Goal: Task Accomplishment & Management: Complete application form

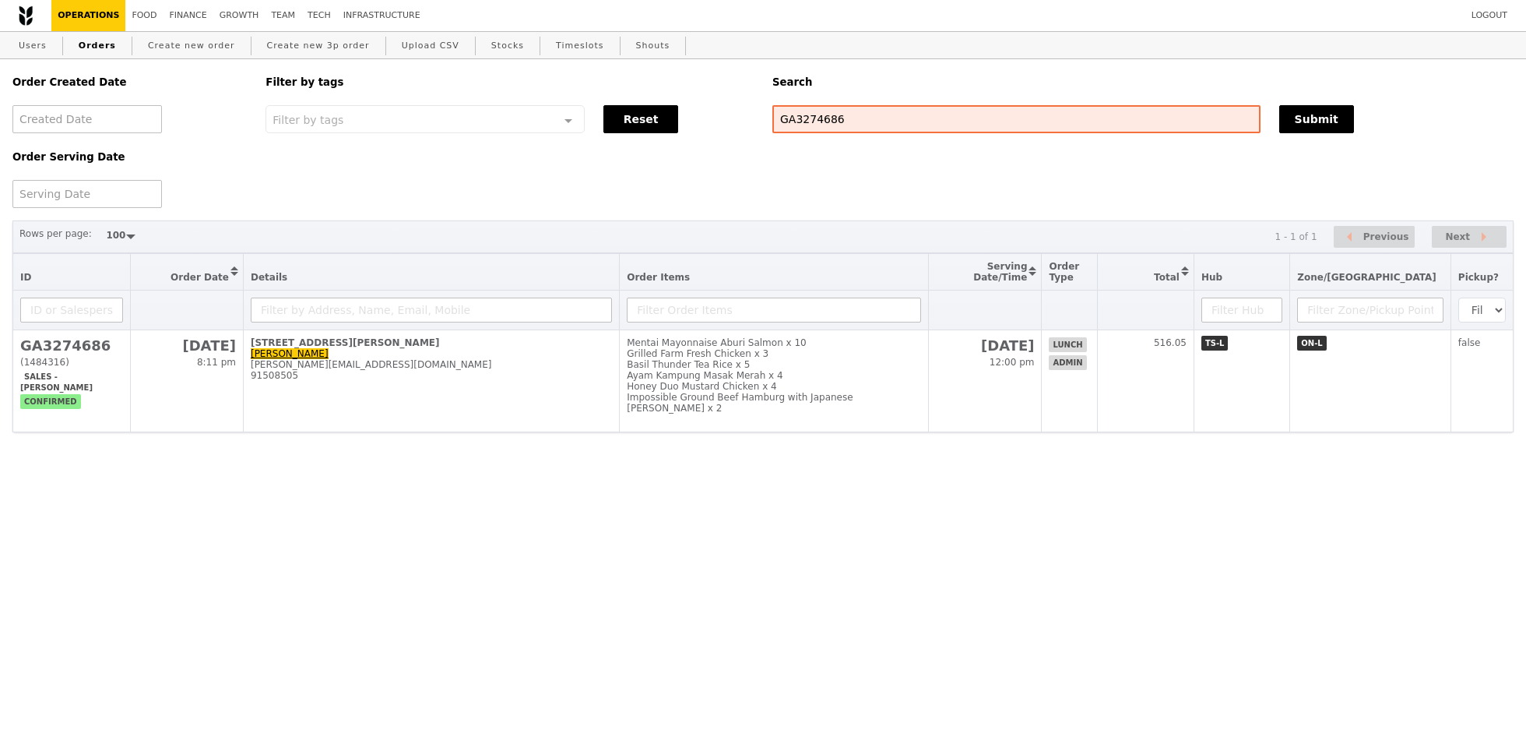
select select "100"
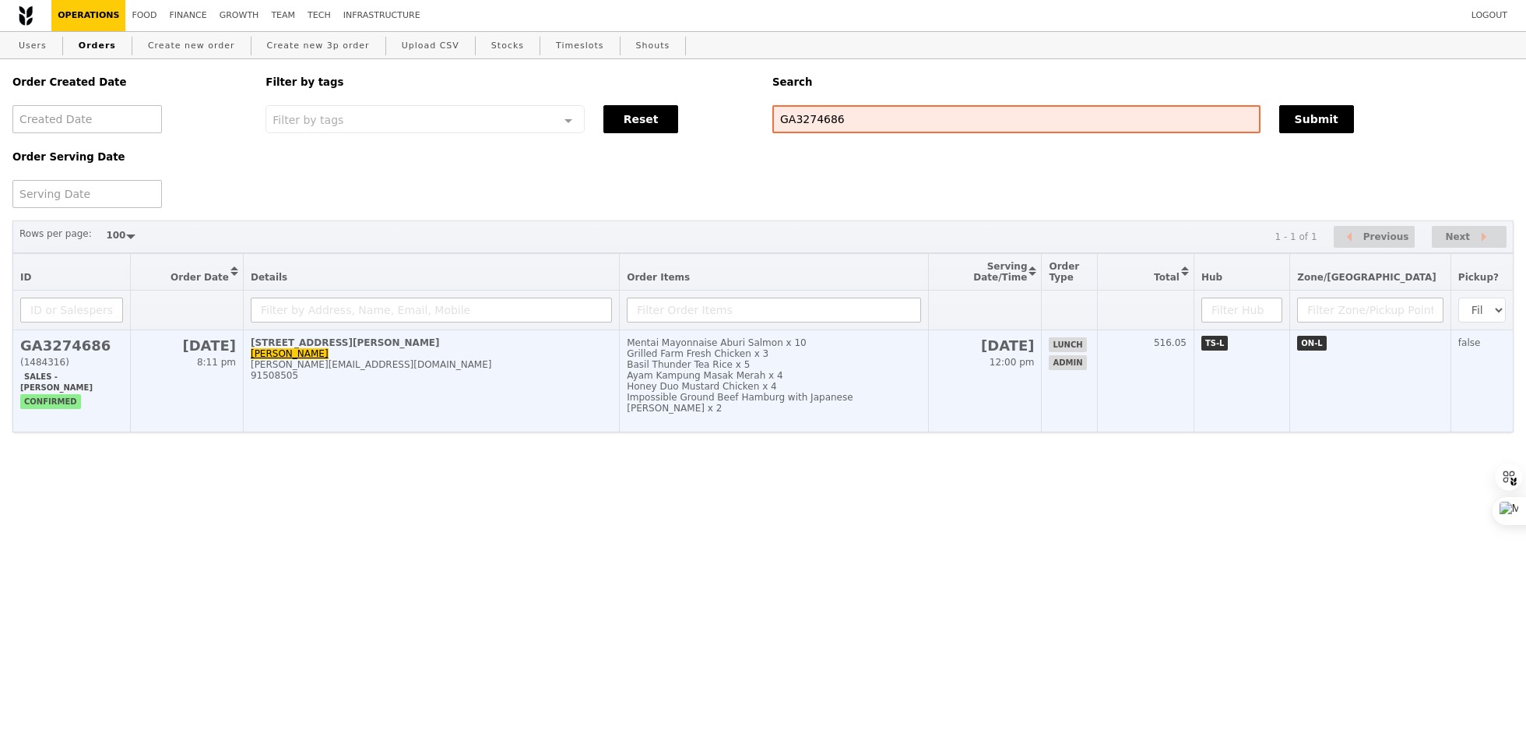
click at [769, 392] on div "Impossible Ground Beef Hamburg with Japanese [PERSON_NAME] x 2" at bounding box center [774, 403] width 294 height 22
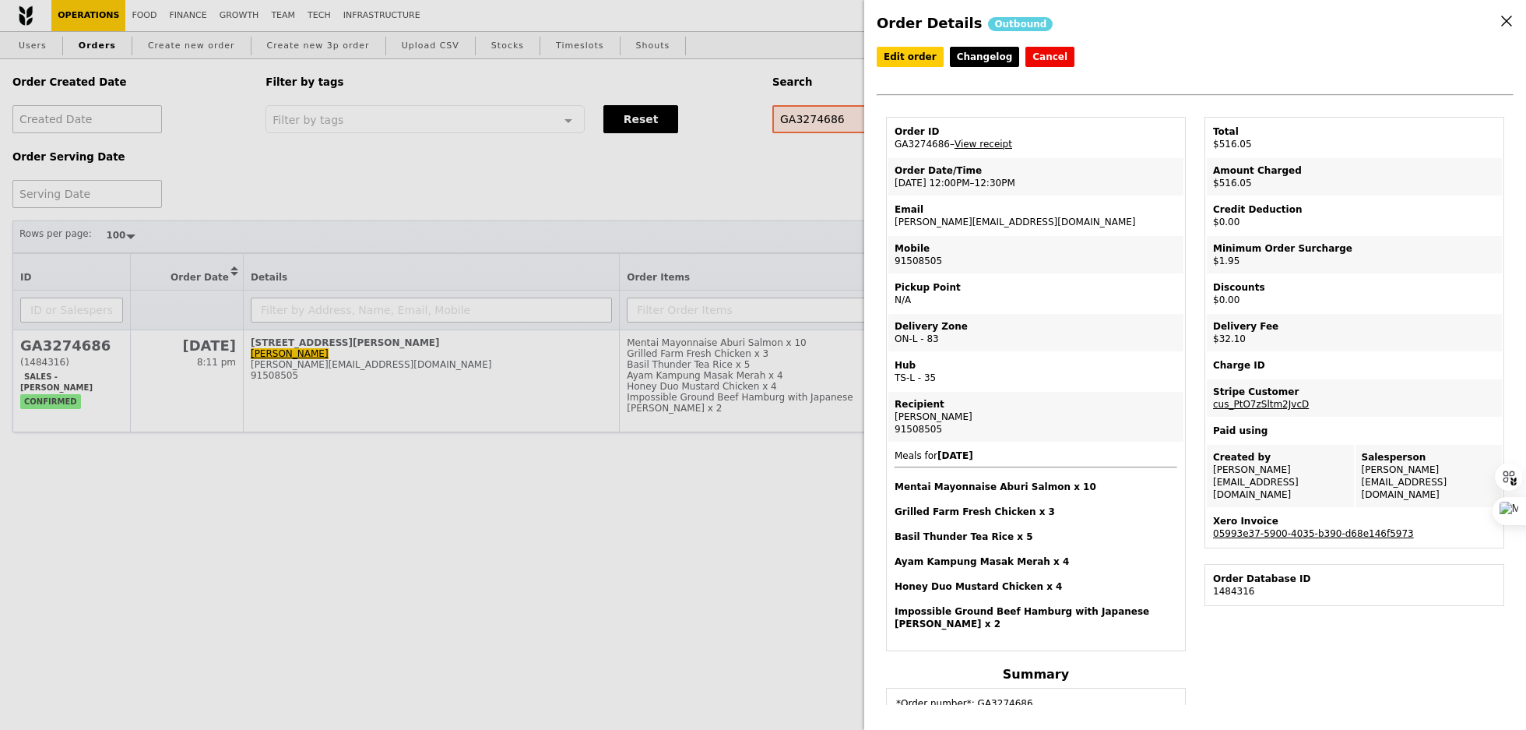
click at [1303, 529] on td "Xero Invoice 05993e37-5900-4035-b390-d68e146f5973" at bounding box center [1354, 526] width 295 height 37
click at [1303, 528] on link "05993e37-5900-4035-b390-d68e146f5973" at bounding box center [1313, 533] width 201 height 11
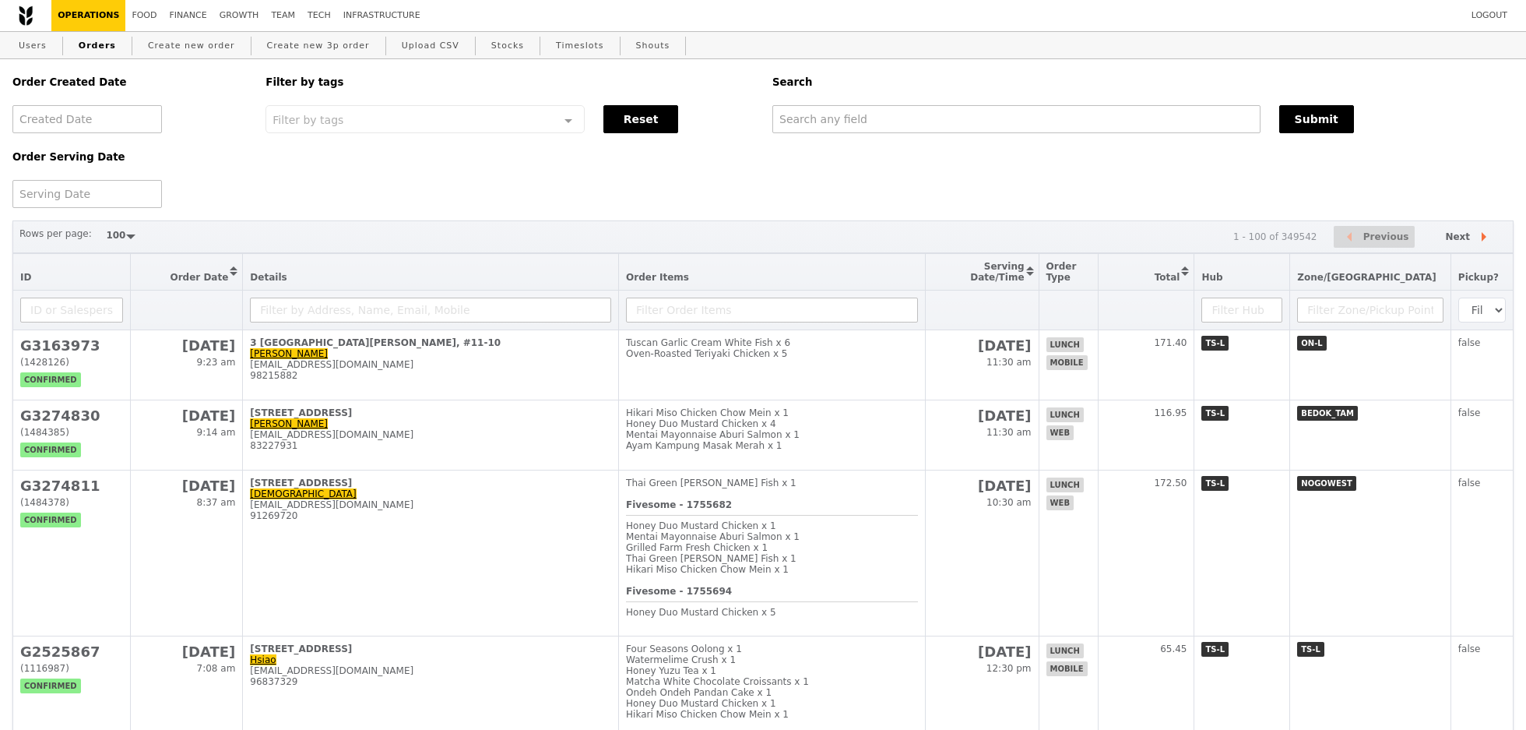
select select "100"
click at [926, 118] on input "text" at bounding box center [1014, 119] width 487 height 28
paste input "jennyhoe@ncs.com.sg"
type input "jennyhoe@ncs.com.sg"
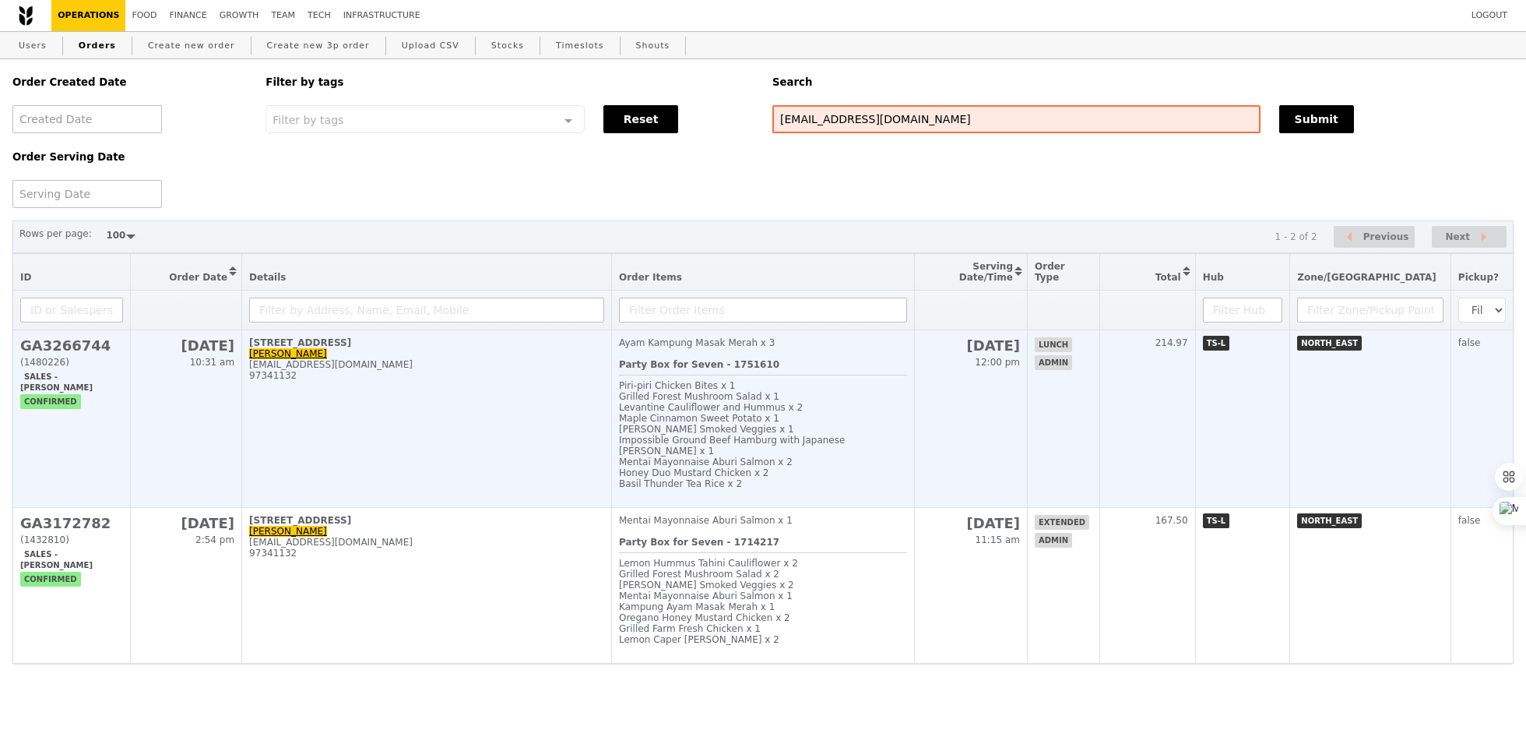
click at [735, 382] on span "Piri‑piri Chicken Bites x 1" at bounding box center [677, 385] width 116 height 11
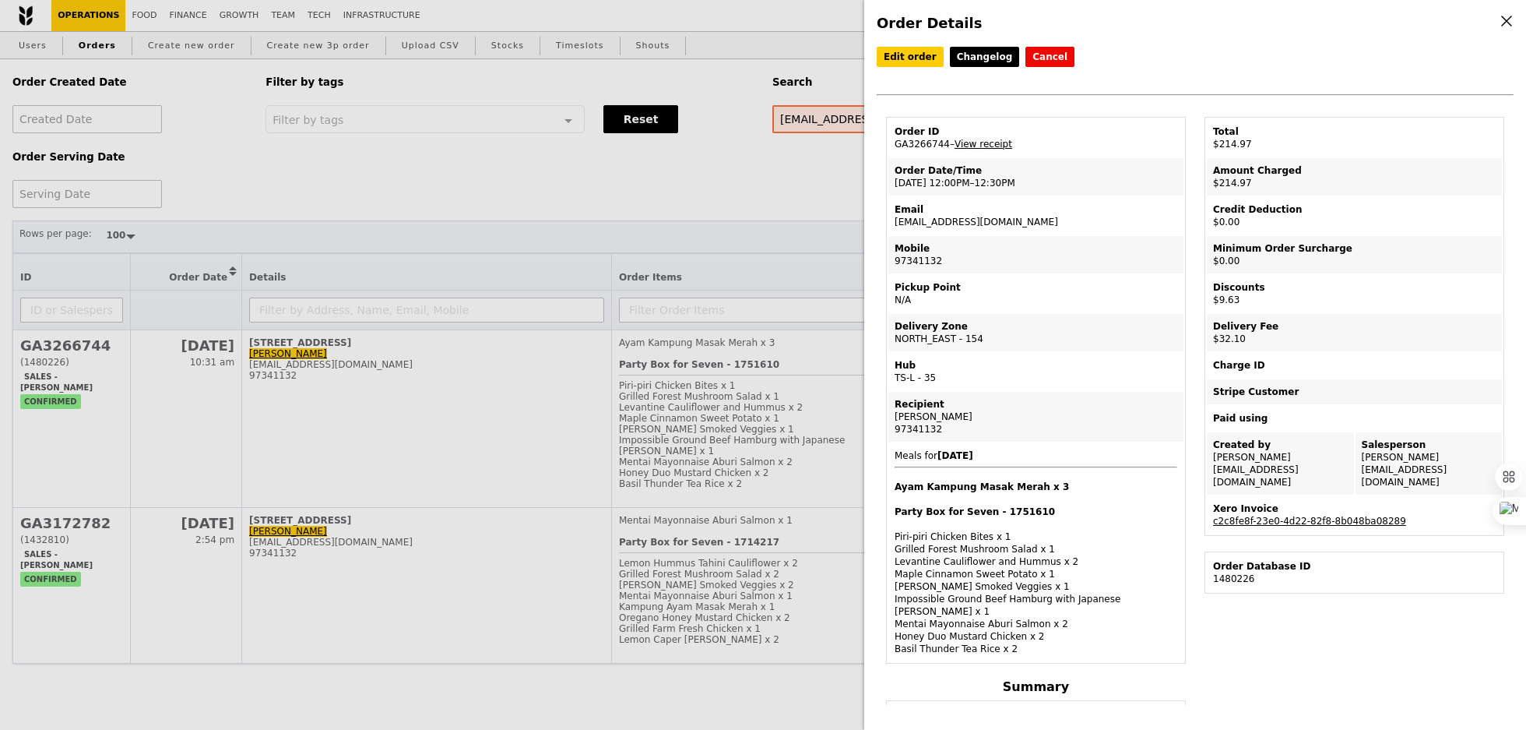
click at [987, 141] on link "View receipt" at bounding box center [984, 144] width 58 height 11
click at [984, 142] on link "View receipt" at bounding box center [984, 144] width 58 height 11
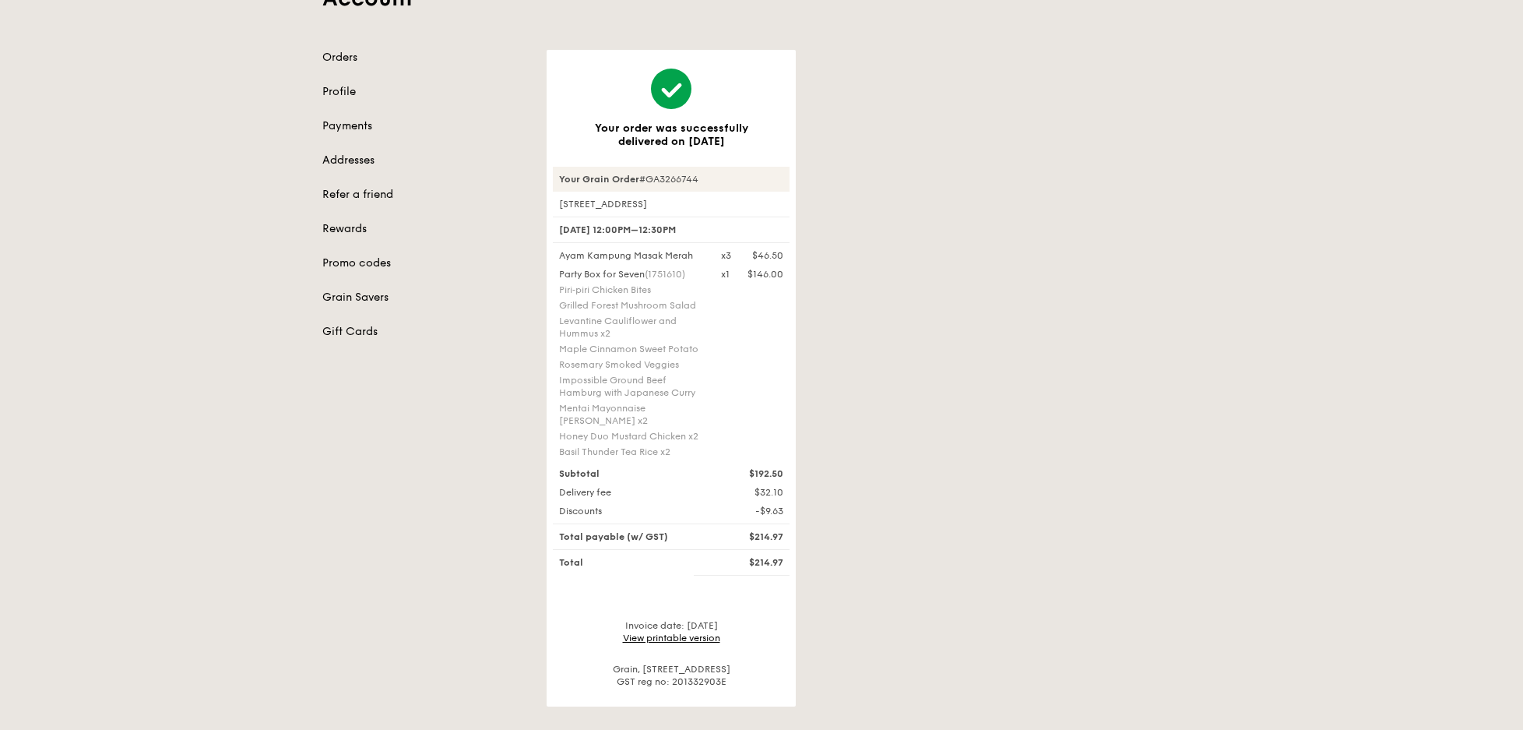
scroll to position [128, 0]
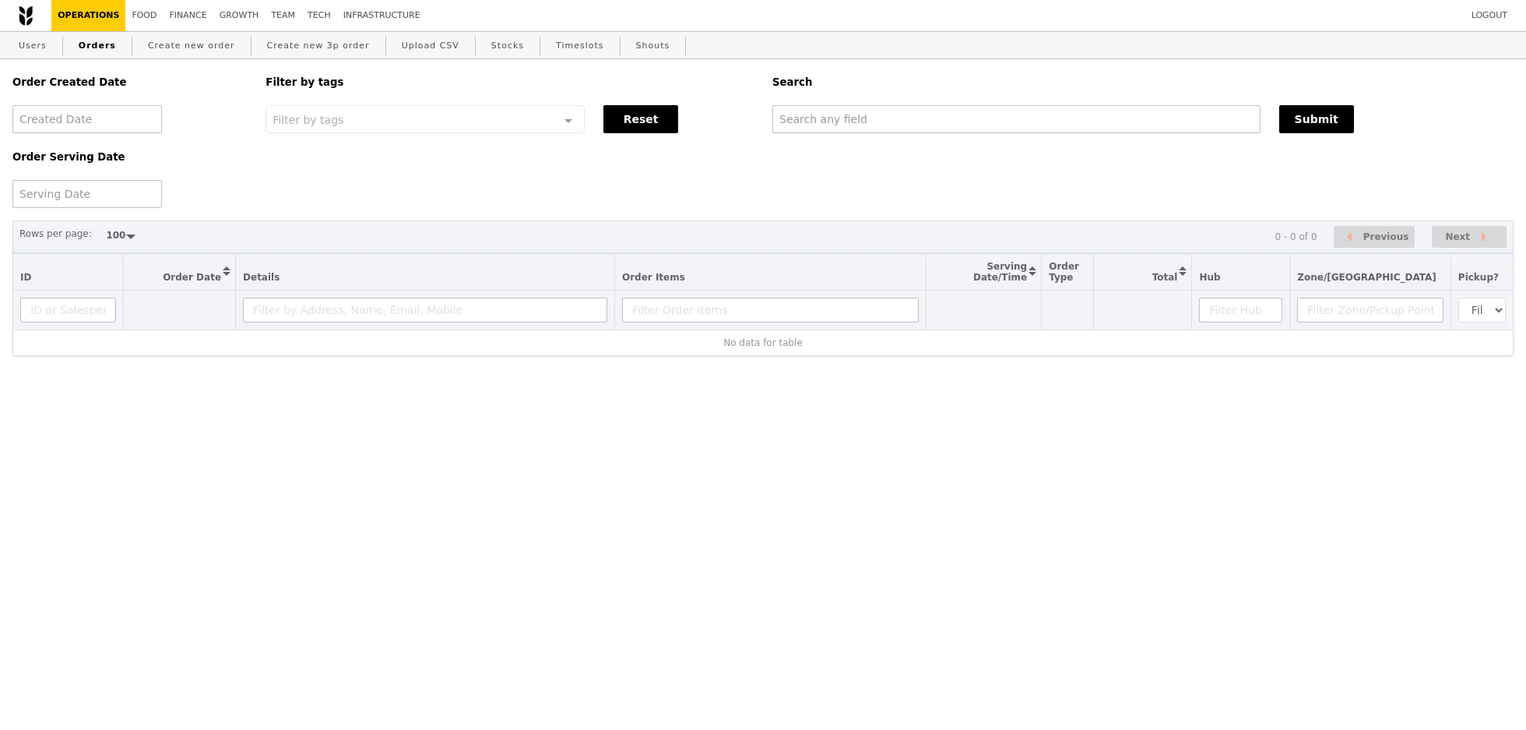
select select "100"
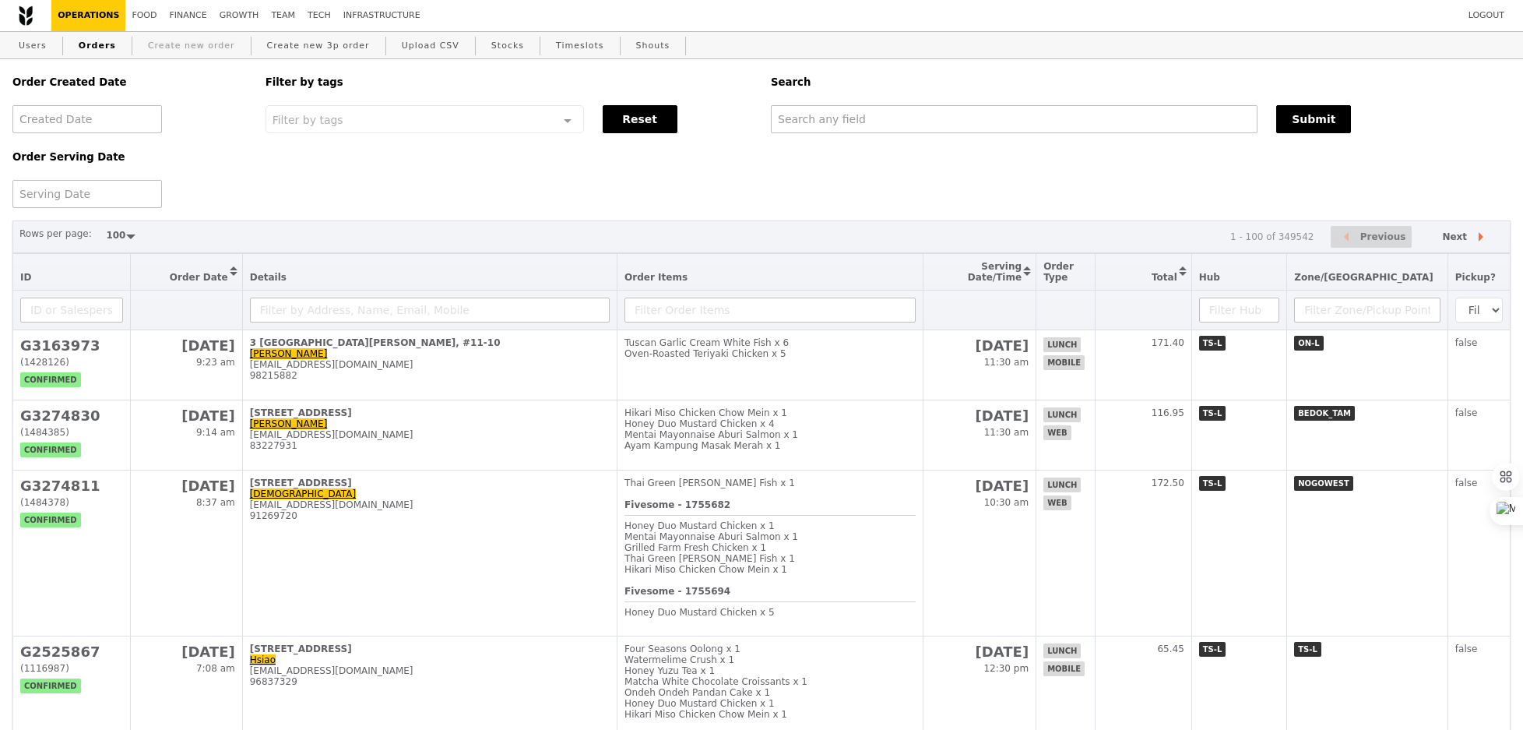
click at [171, 49] on link "Create new order" at bounding box center [192, 46] width 100 height 28
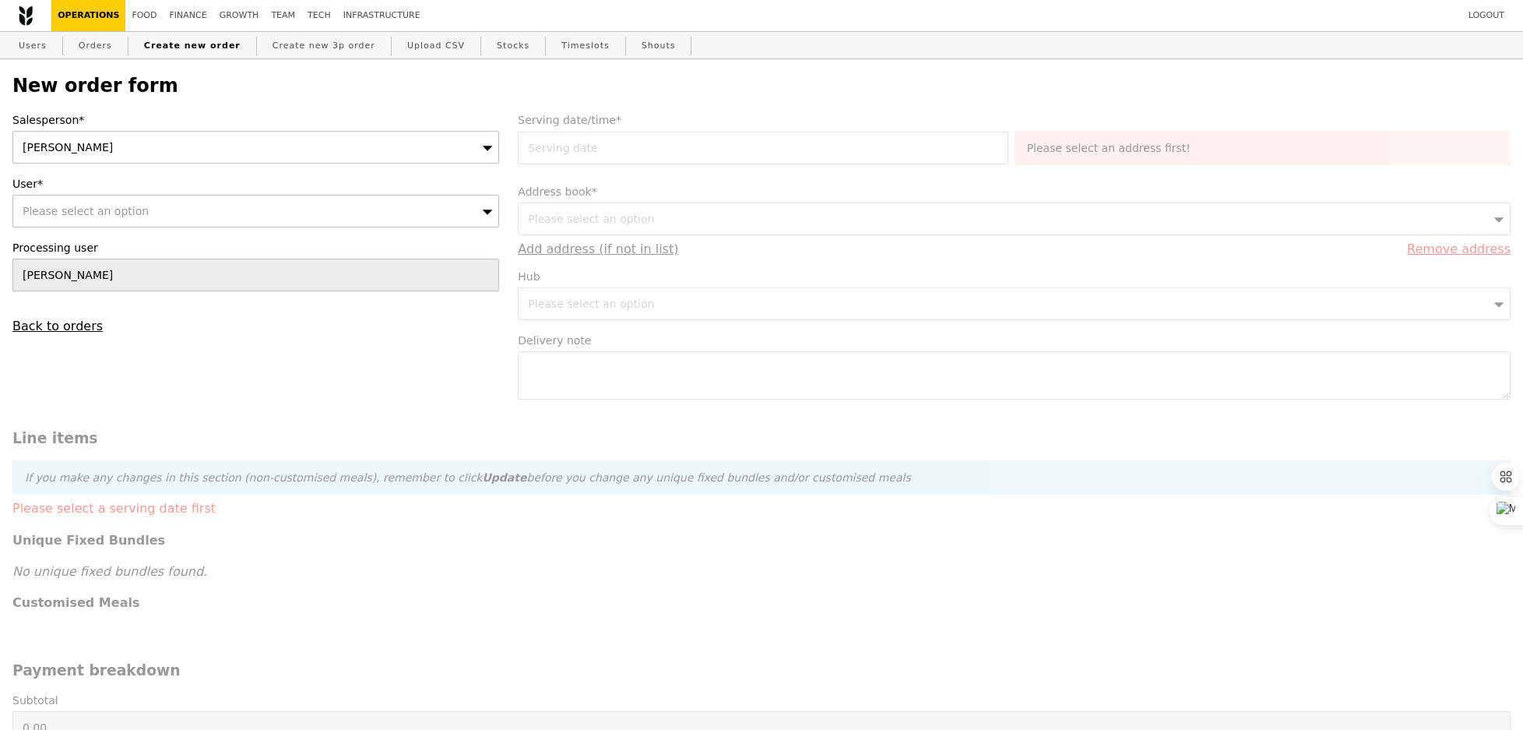
click at [149, 208] on div "Please select an option" at bounding box center [255, 211] width 487 height 33
type input "Confirm"
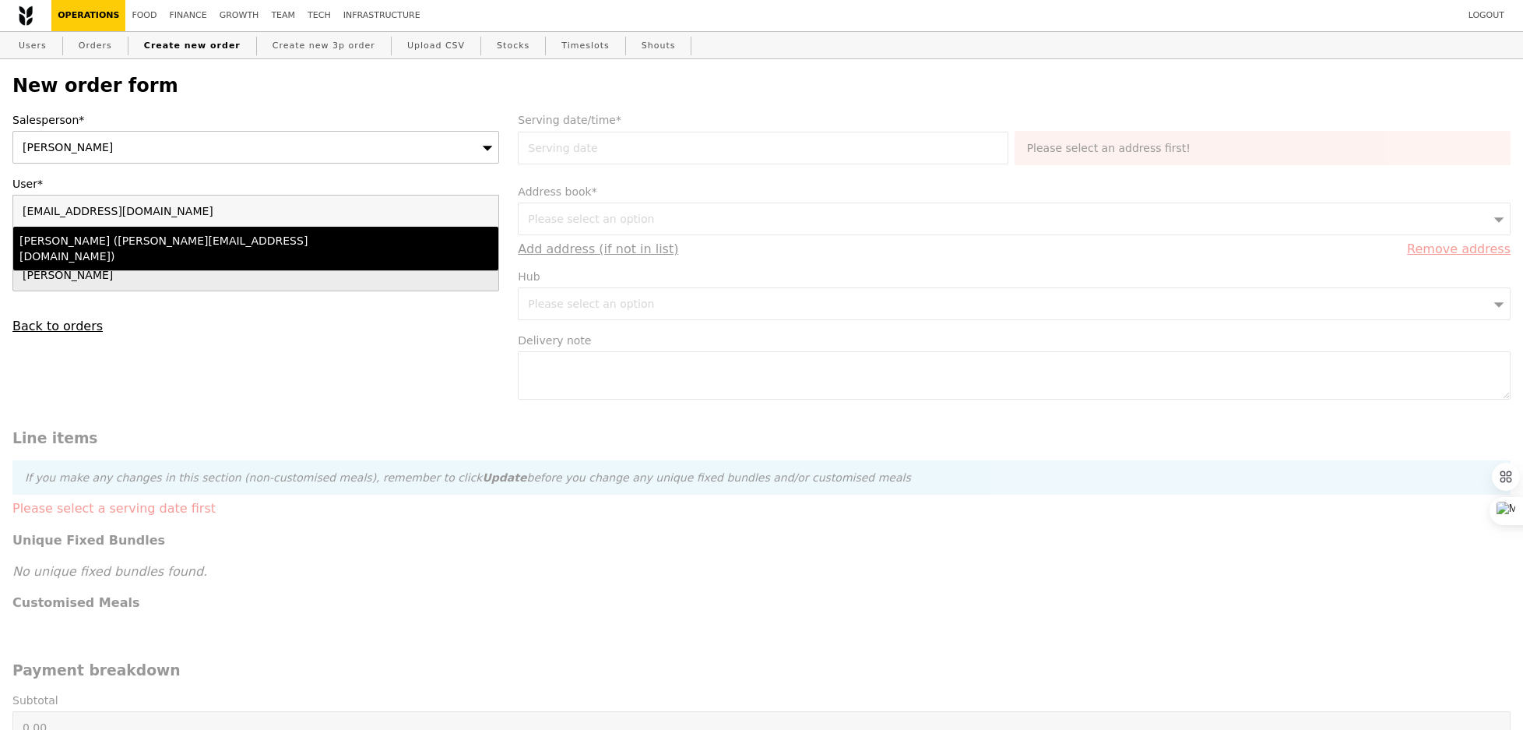
type input "jennyhoe@ncs.com.sg"
click at [79, 234] on div "Jenny Hoe (jennyhoe@ncs.com.sg)" at bounding box center [196, 248] width 354 height 31
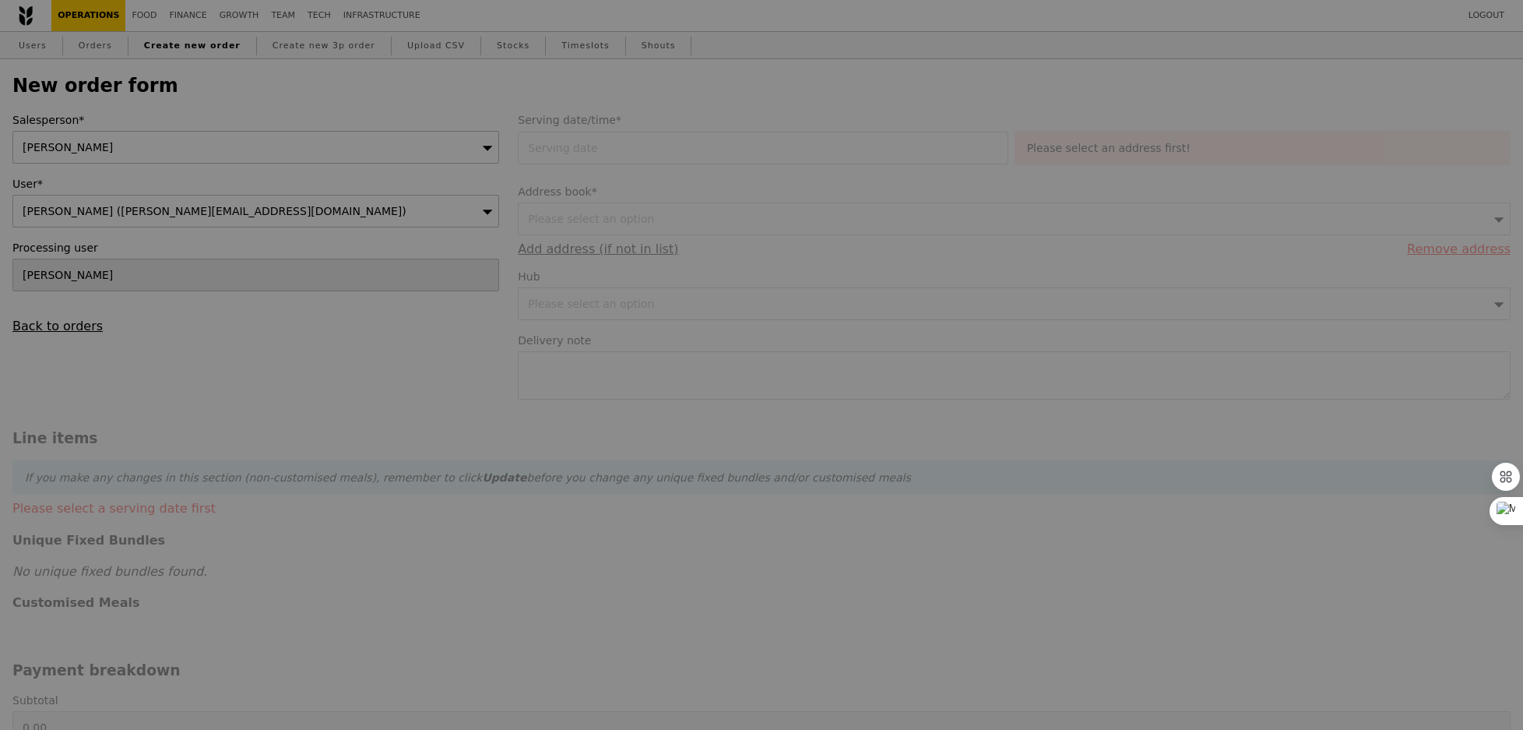
type input "Confirm"
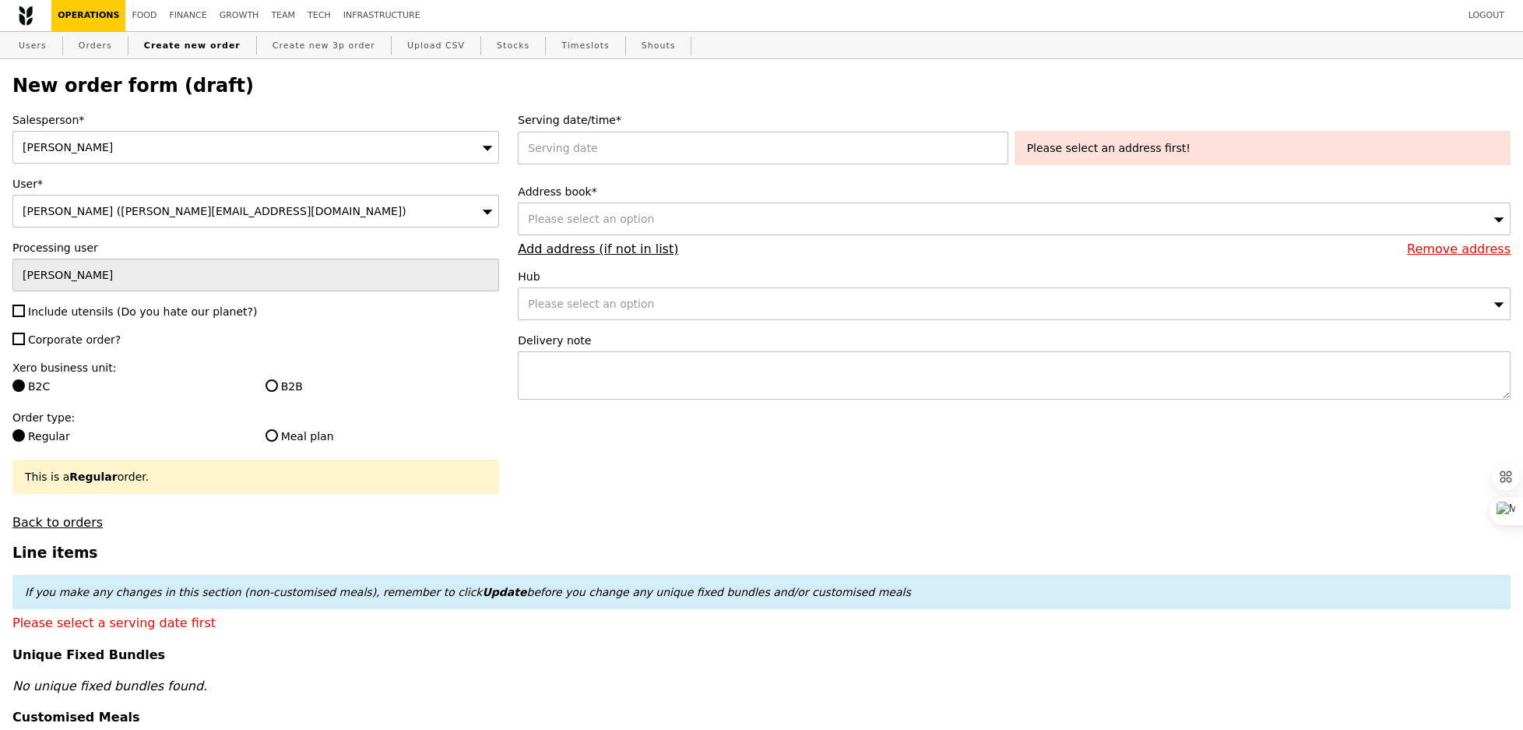
click at [73, 314] on span "Include utensils (Do you hate our planet?)" at bounding box center [142, 311] width 229 height 12
click at [25, 314] on input "Include utensils (Do you hate our planet?)" at bounding box center [18, 310] width 12 height 12
checkbox input "true"
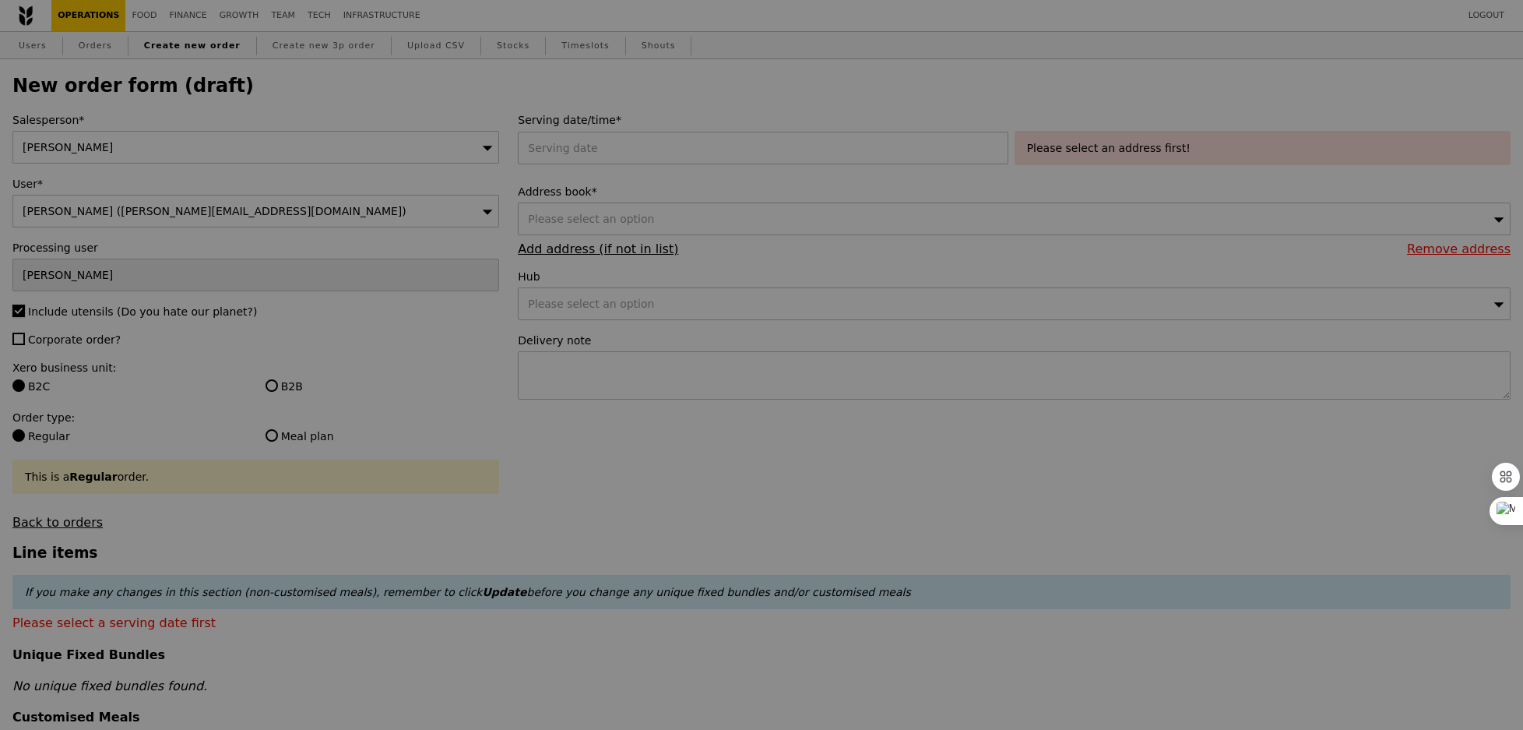
type input "Confirm"
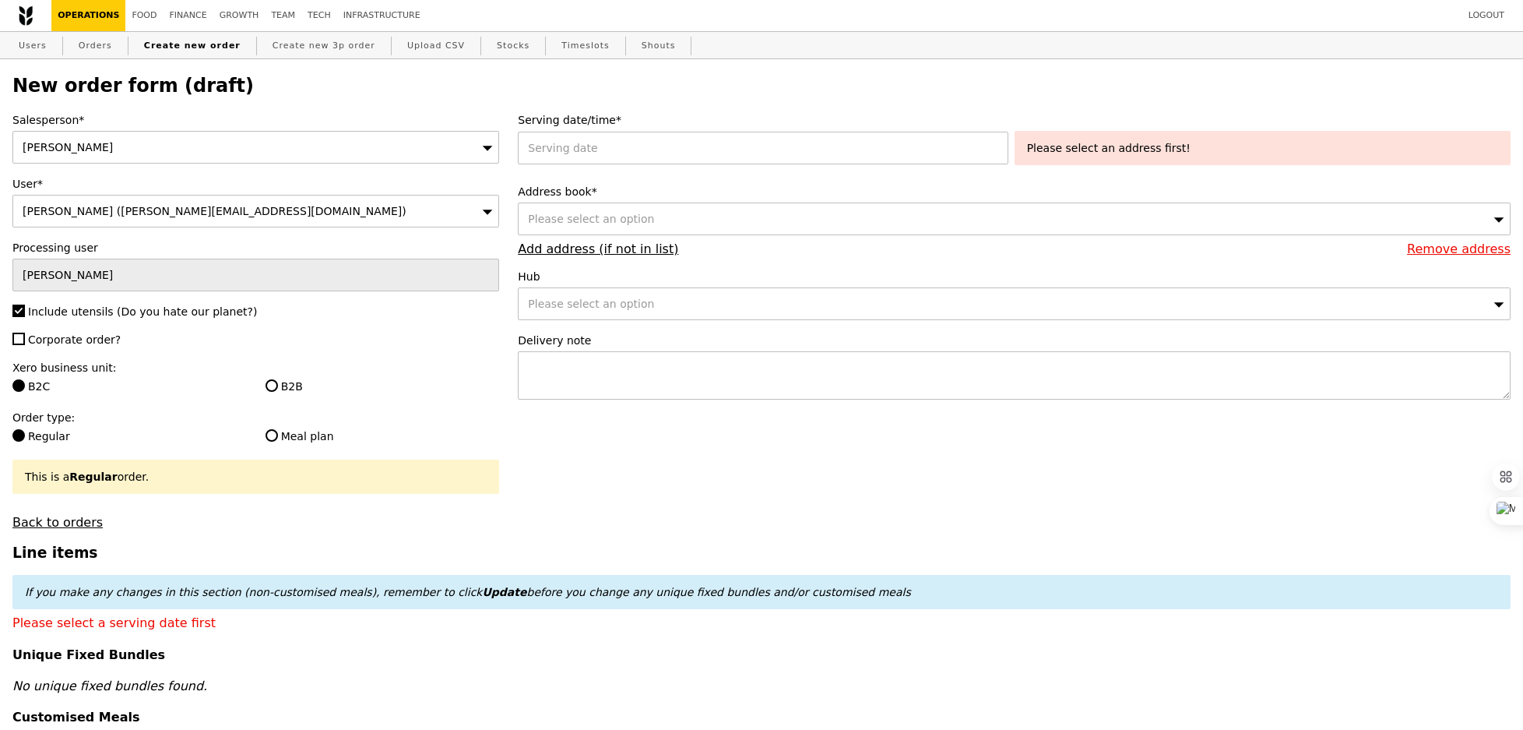
click at [72, 340] on span "Corporate order?" at bounding box center [74, 339] width 93 height 12
click at [25, 340] on input "Corporate order?" at bounding box center [18, 338] width 12 height 12
checkbox input "true"
click at [261, 383] on div "B2B" at bounding box center [382, 387] width 253 height 19
click at [284, 385] on label "B2B" at bounding box center [383, 386] width 234 height 16
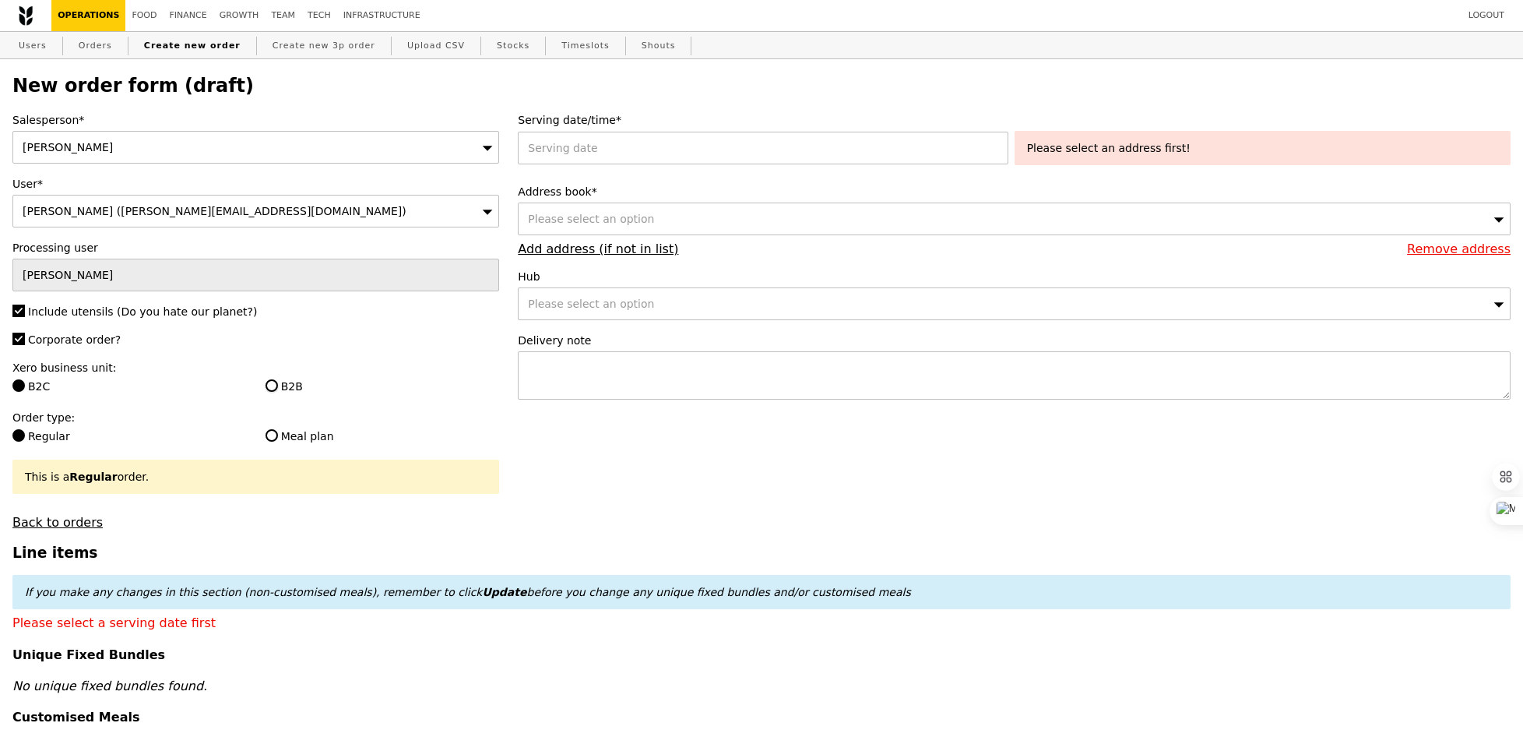
click at [278, 385] on input "B2B" at bounding box center [272, 385] width 12 height 12
radio input "true"
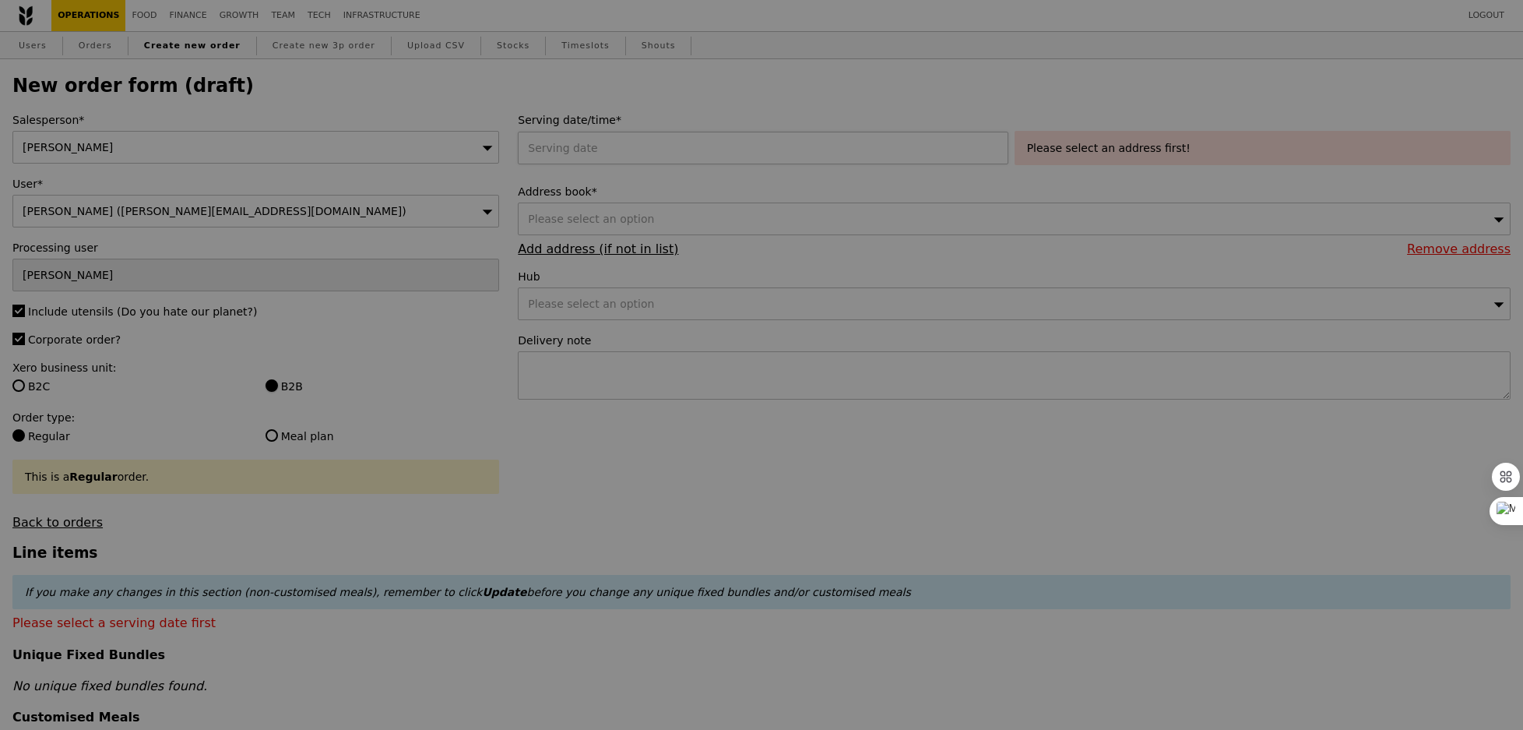
type input "Confirm"
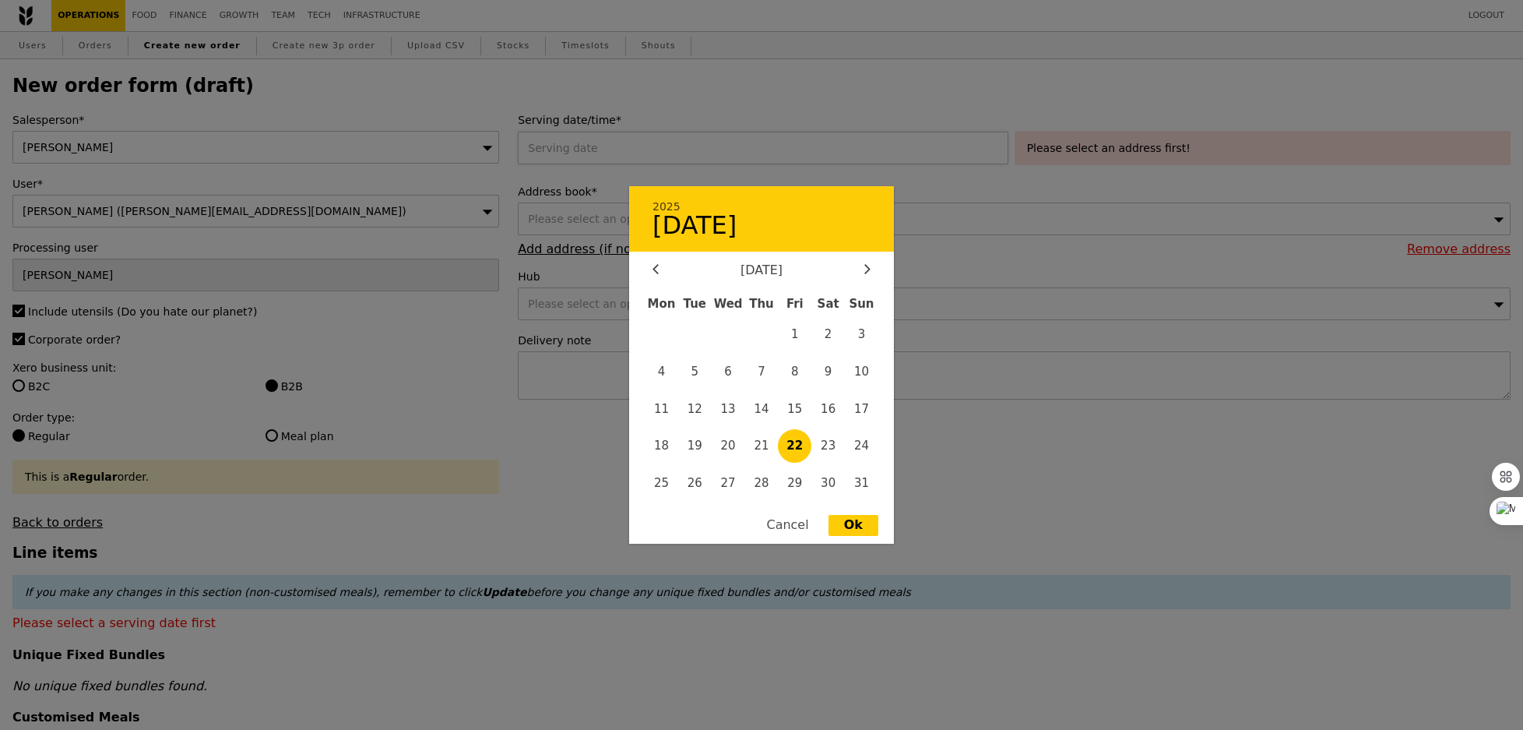
click at [666, 148] on div "2025 22 August August 2025 Mon Tue Wed Thu Fri Sat Sun 1 2 3 4 5 6 7 8 9 10 11 …" at bounding box center [766, 148] width 496 height 33
click at [697, 483] on span "26" at bounding box center [694, 482] width 33 height 33
type input "26 Aug 2025"
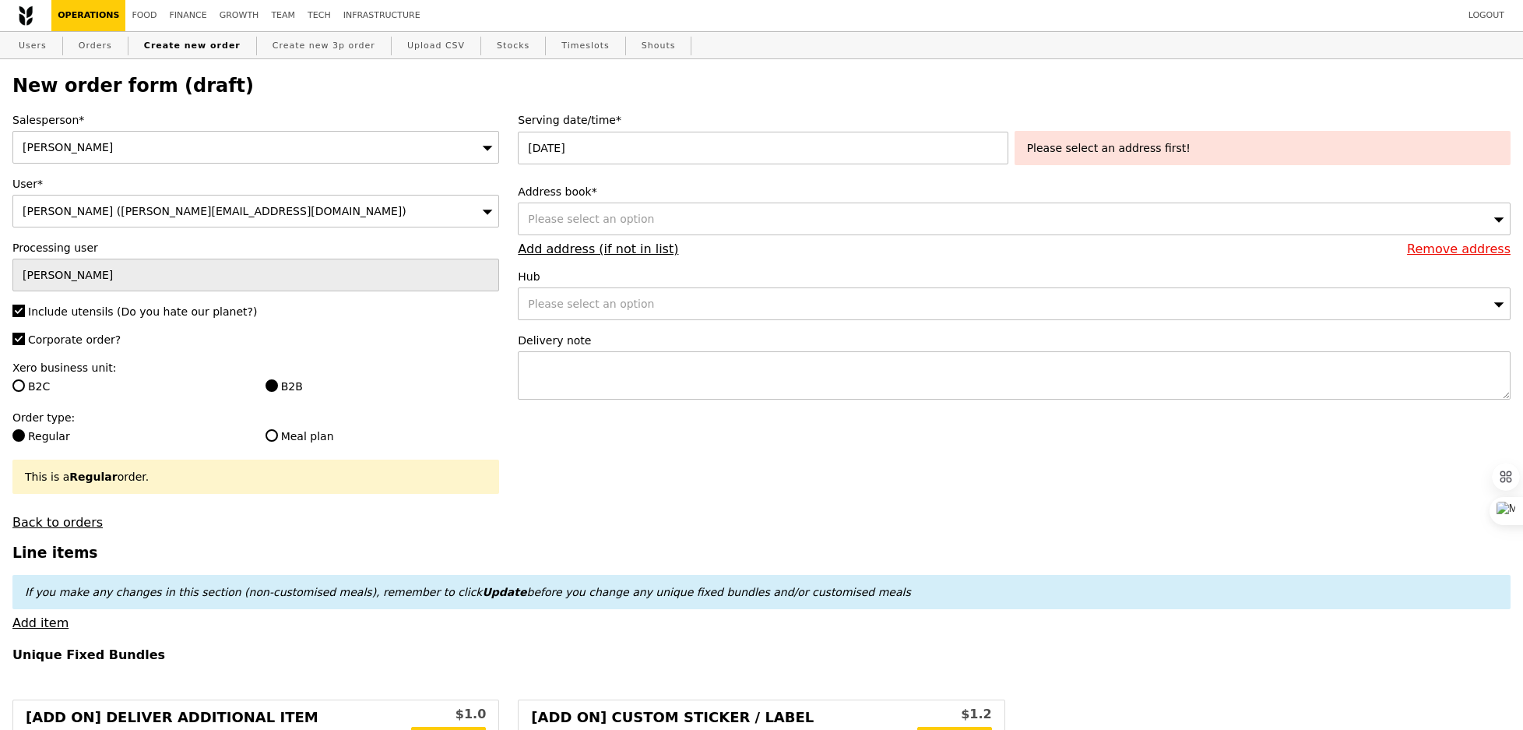
click at [1080, 144] on div "Please select an address first!" at bounding box center [1262, 148] width 471 height 16
click at [841, 201] on div "Address book* Please select an option Remove address Add address (if not in lis…" at bounding box center [1014, 220] width 993 height 72
click at [814, 221] on div "Please select an option" at bounding box center [1014, 218] width 993 height 33
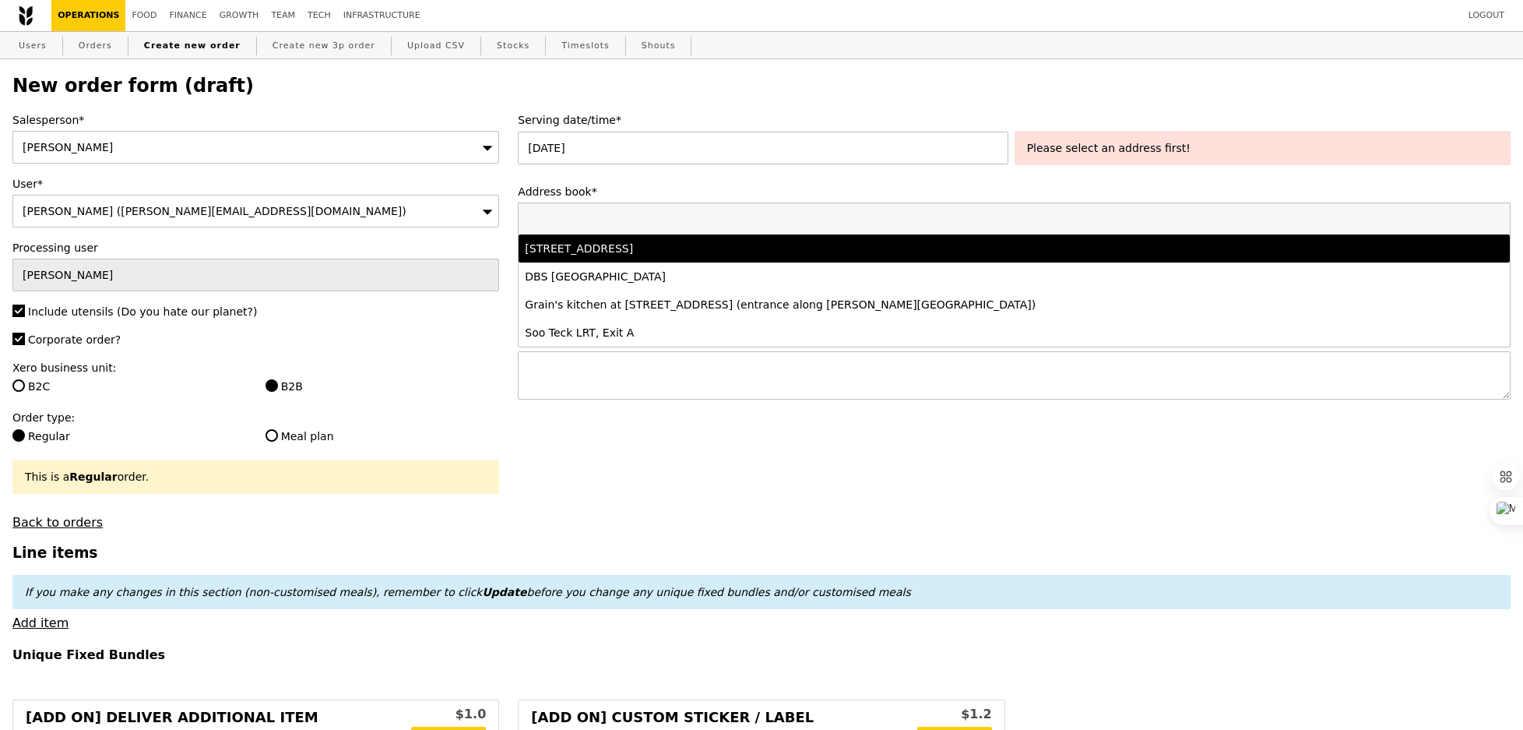
click at [740, 251] on div "5 Ang Mo Kio Street 62, #01-01, Singapore 569141" at bounding box center [891, 249] width 733 height 16
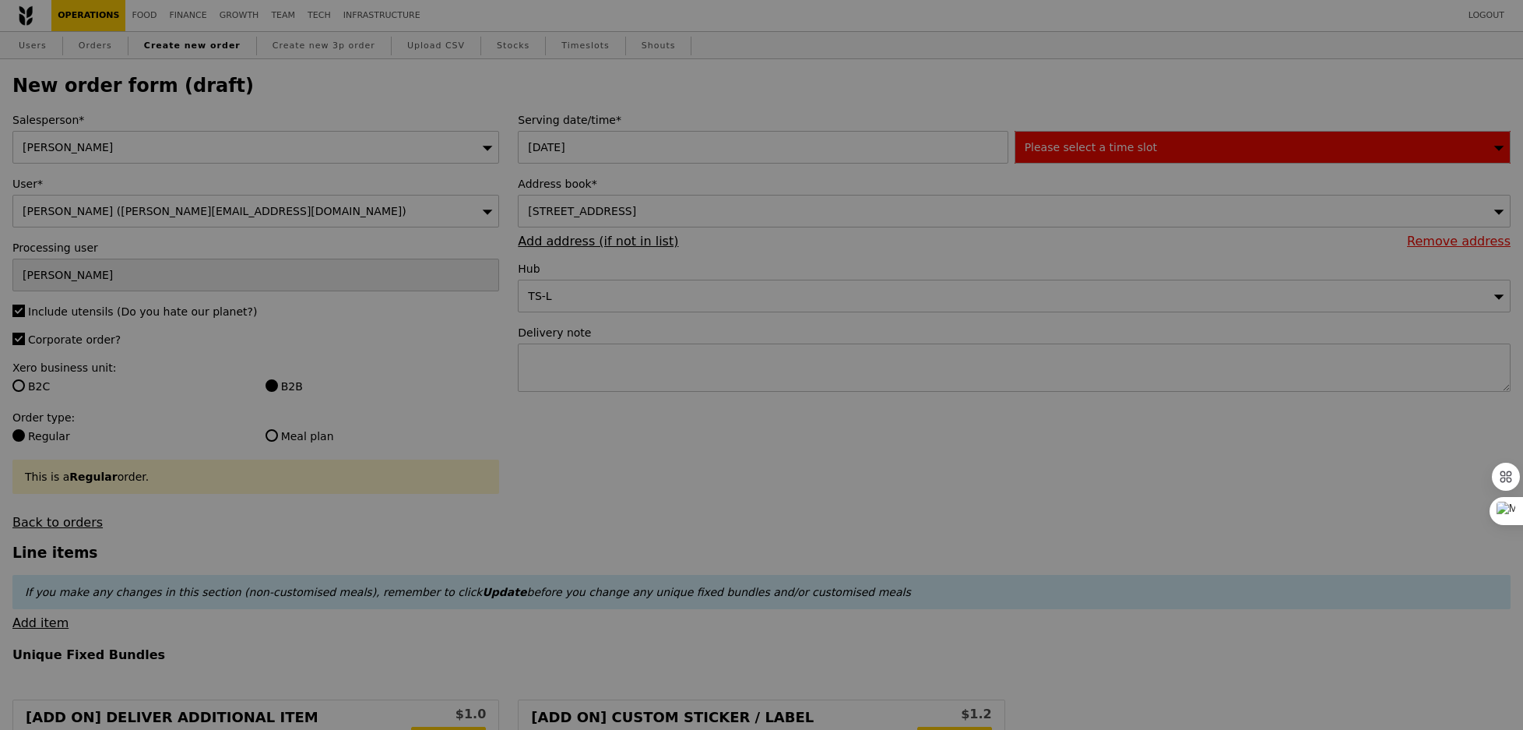
type input "Confirm"
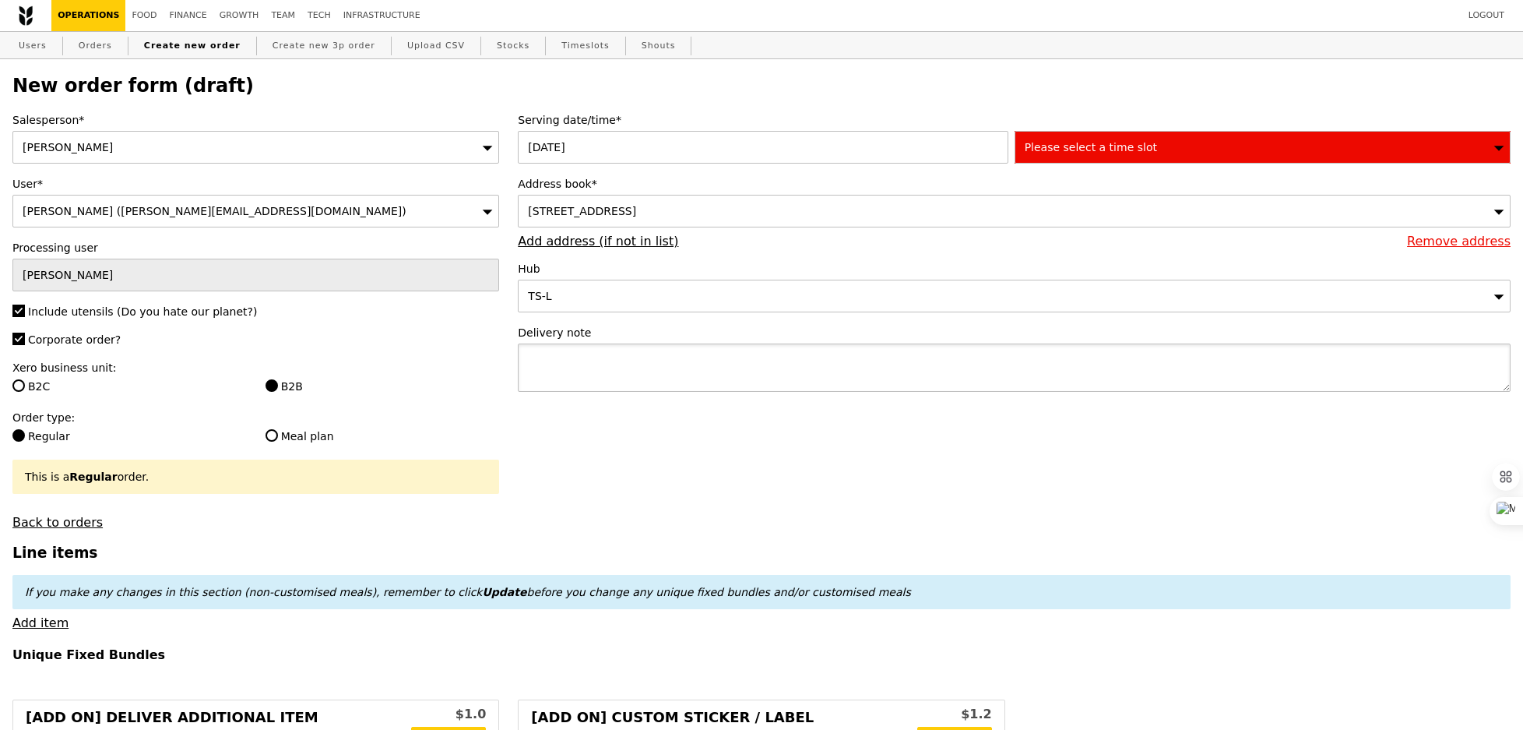
click at [743, 369] on textarea at bounding box center [1014, 367] width 993 height 48
type textarea "Please call"
type input "Confirm"
paste textarea "97341132"
type textarea "Please call 97341132 upon arrival."
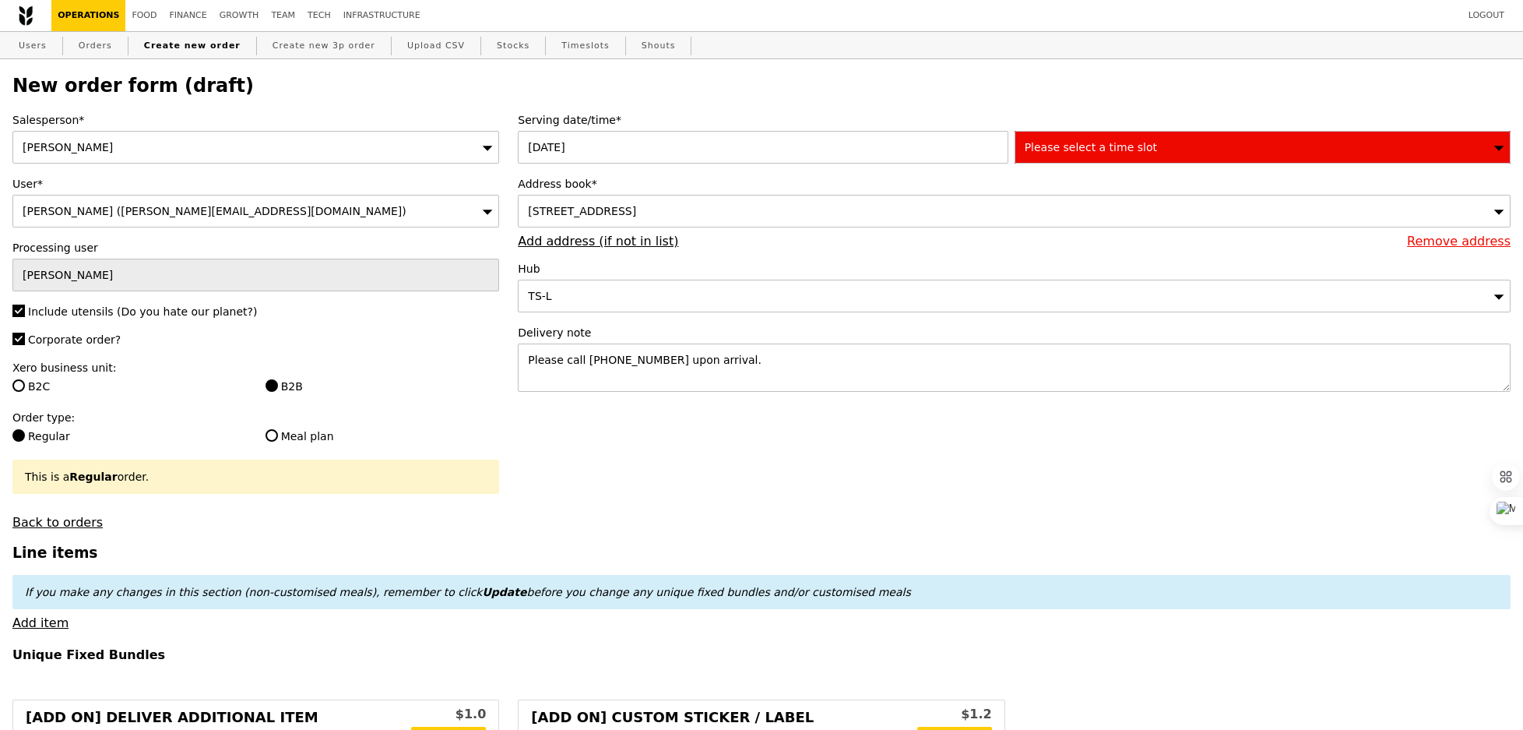
click at [1082, 159] on div "Please select a time slot" at bounding box center [1263, 147] width 496 height 33
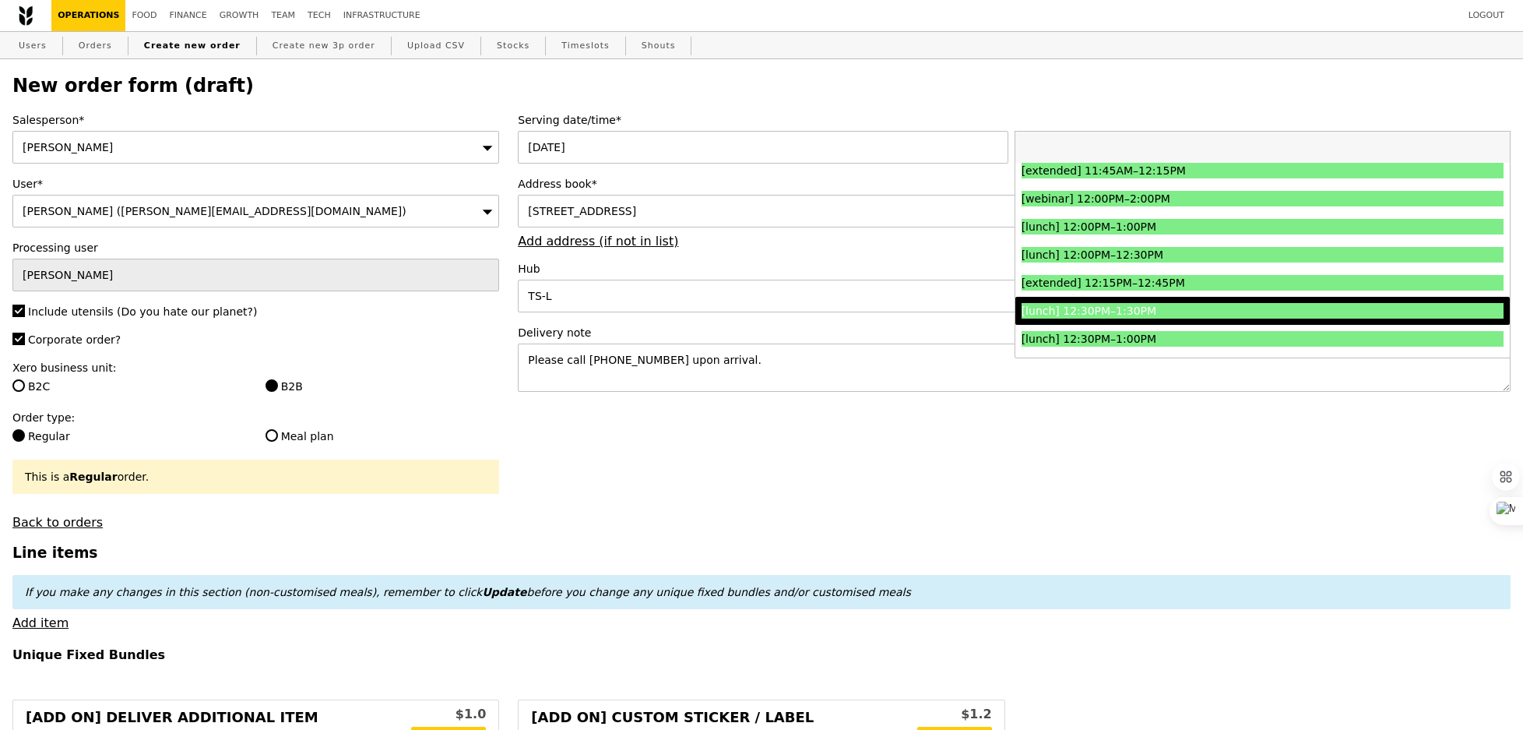
scroll to position [677, 0]
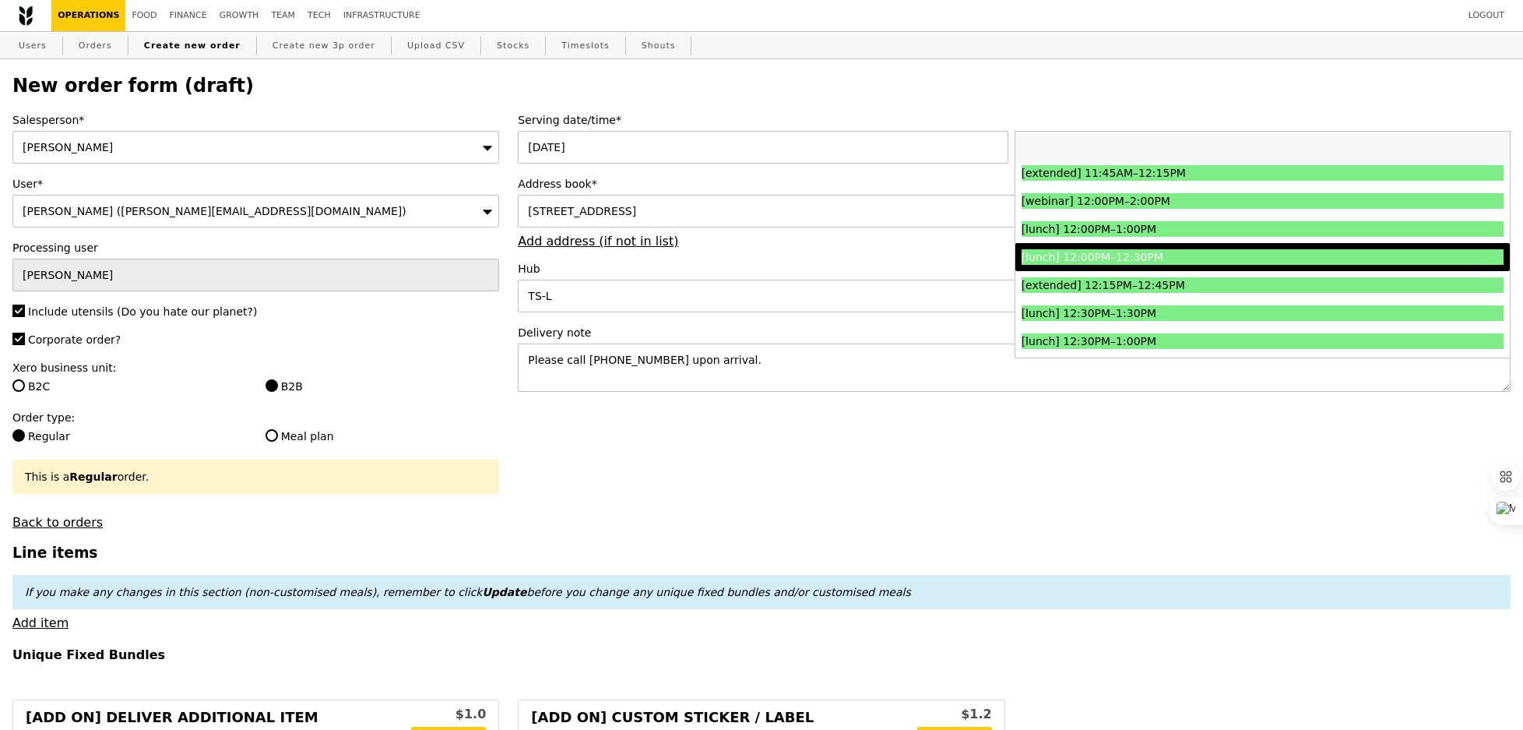
click at [1100, 255] on div "[lunch] 12:00PM–12:30PM" at bounding box center [1202, 257] width 361 height 16
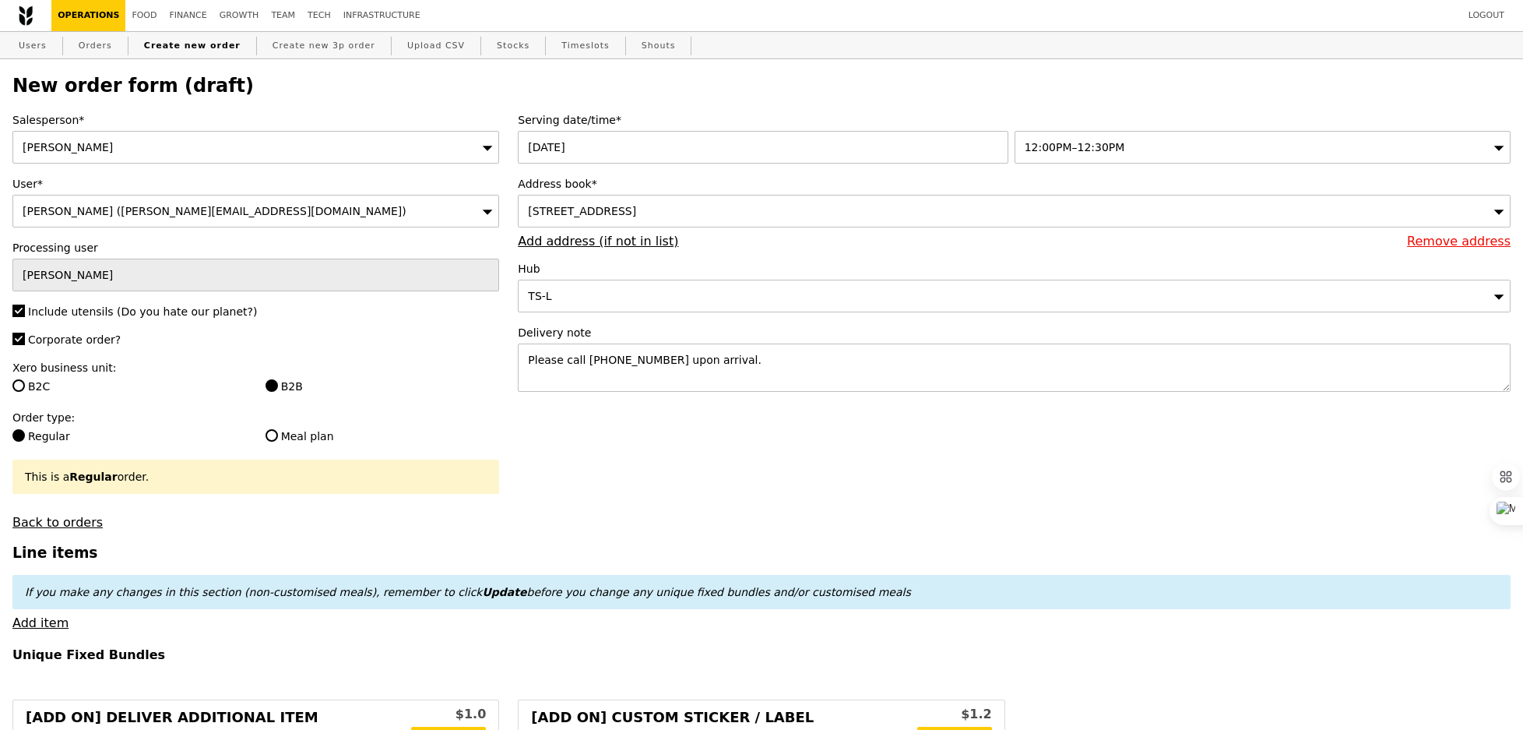
type input "Confirm"
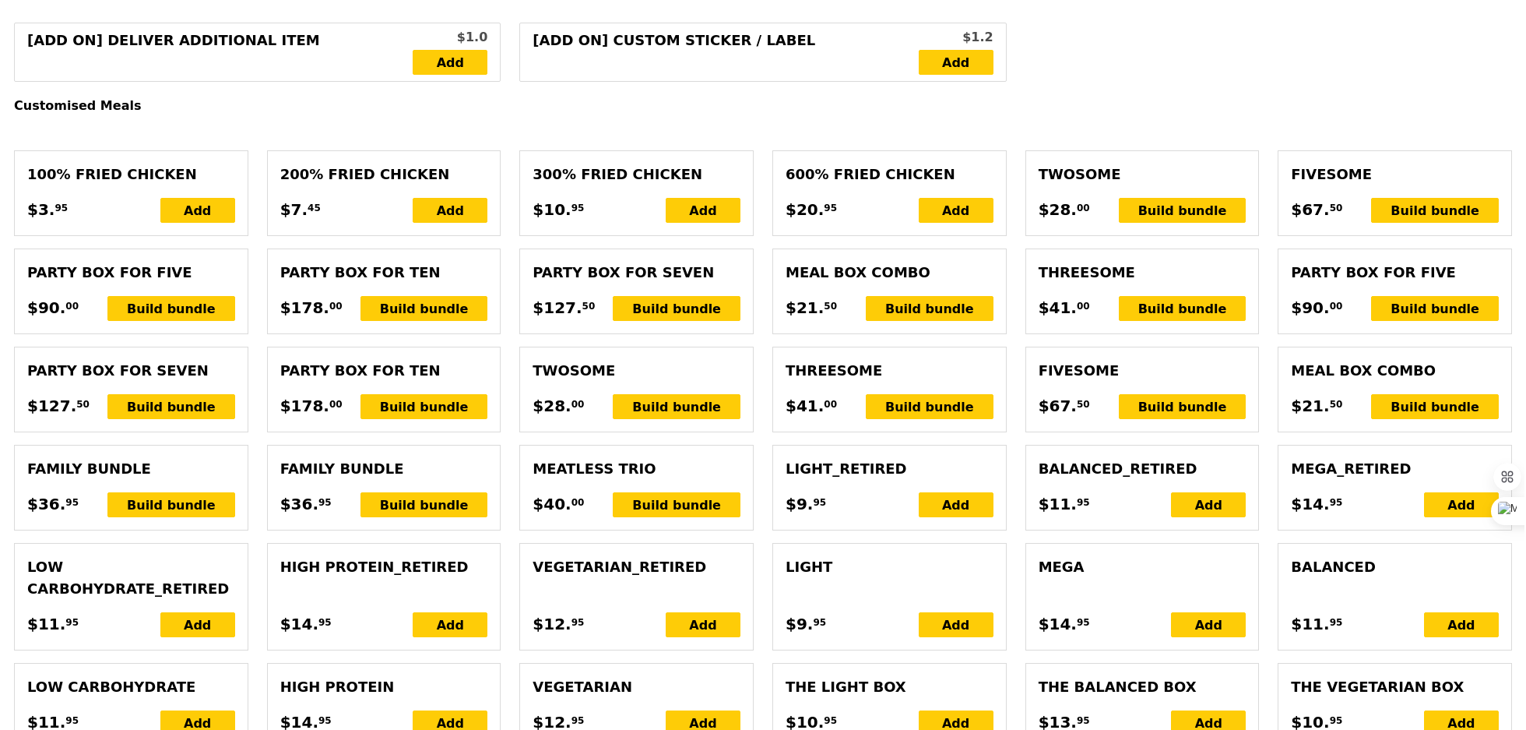
scroll to position [684, 0]
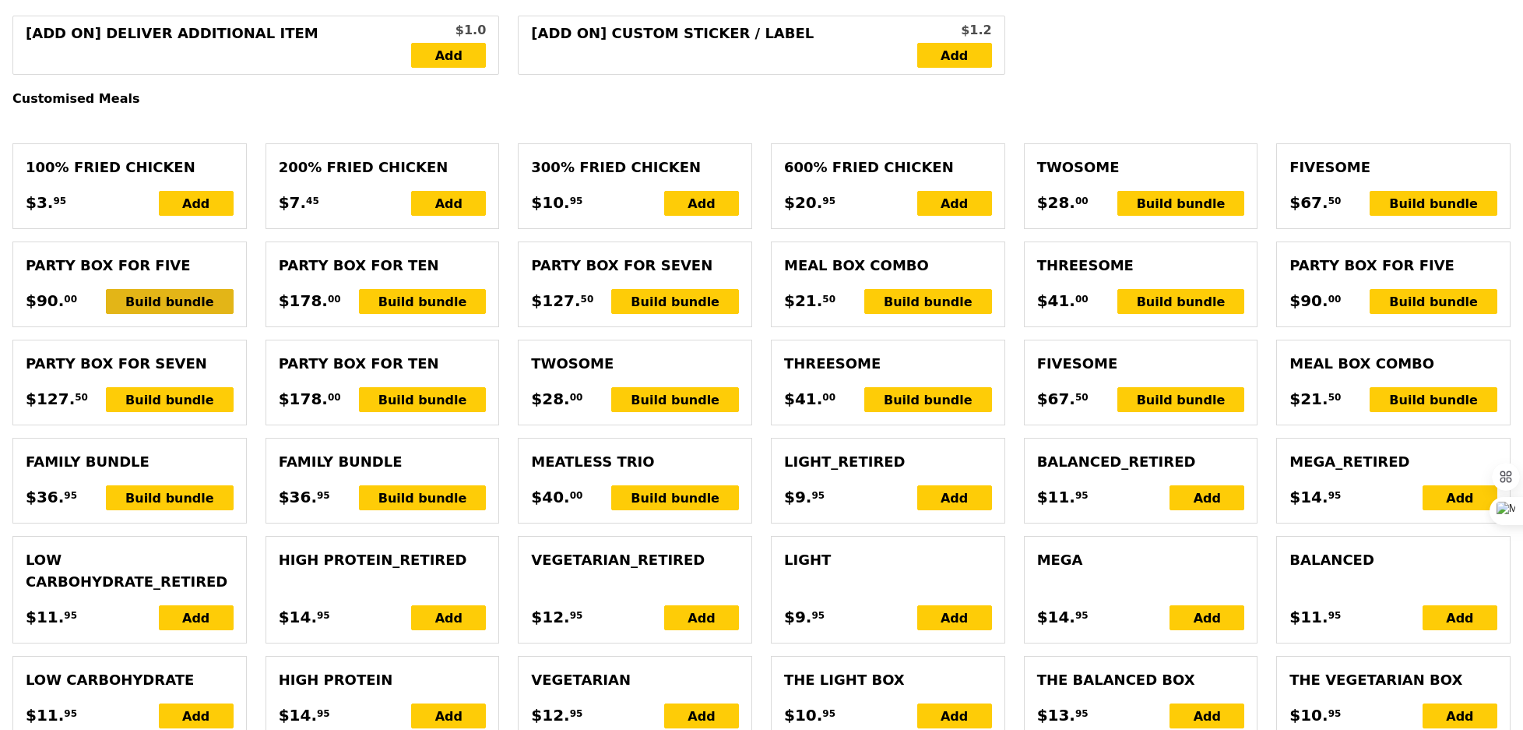
click at [185, 300] on div "Build bundle" at bounding box center [170, 301] width 128 height 25
click at [203, 373] on div "Party Box for Seven choice of seven mains and six sides or desserts $127. 50 Bu…" at bounding box center [130, 382] width 208 height 59
click at [198, 397] on div "Build bundle" at bounding box center [170, 399] width 128 height 25
click at [697, 308] on div "Build bundle" at bounding box center [675, 301] width 128 height 25
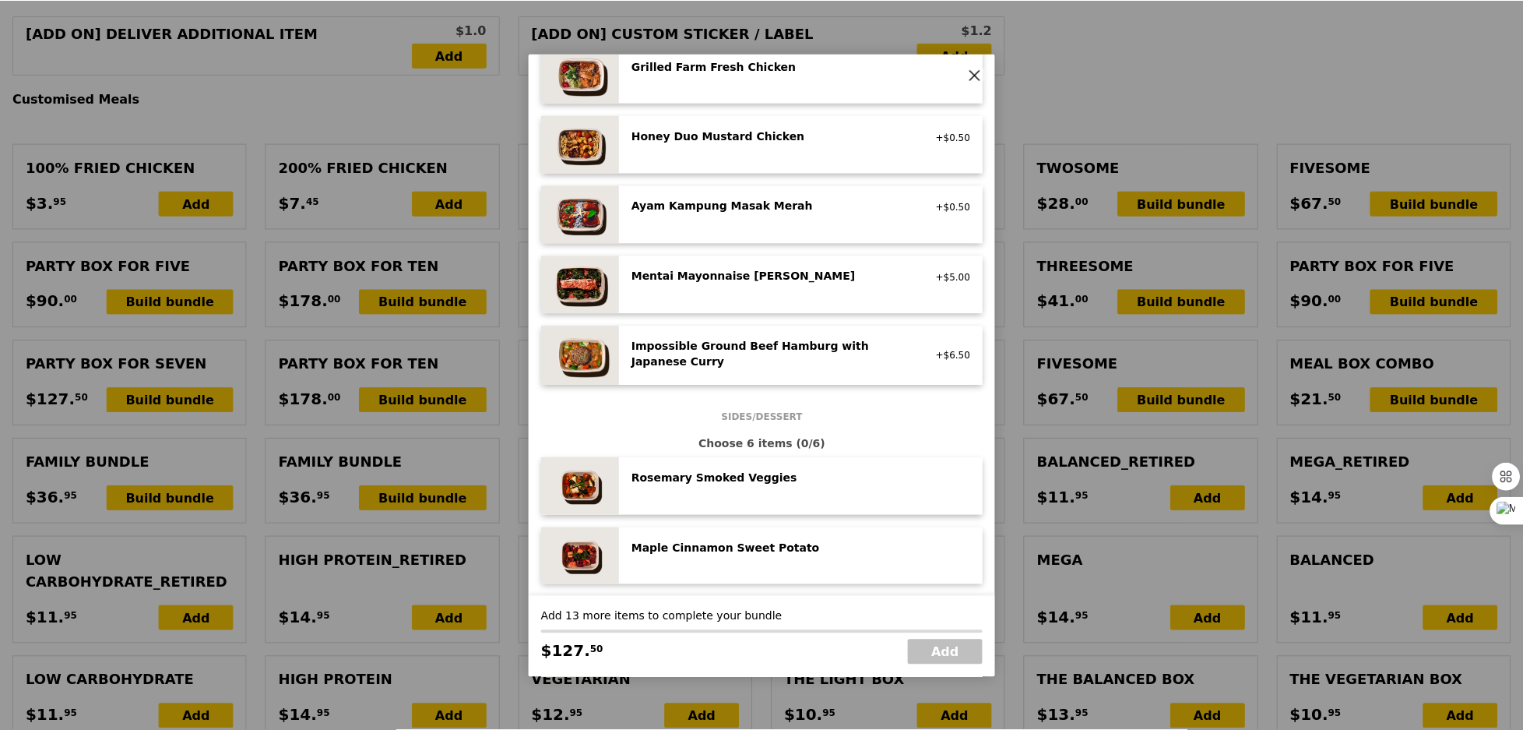
scroll to position [443, 0]
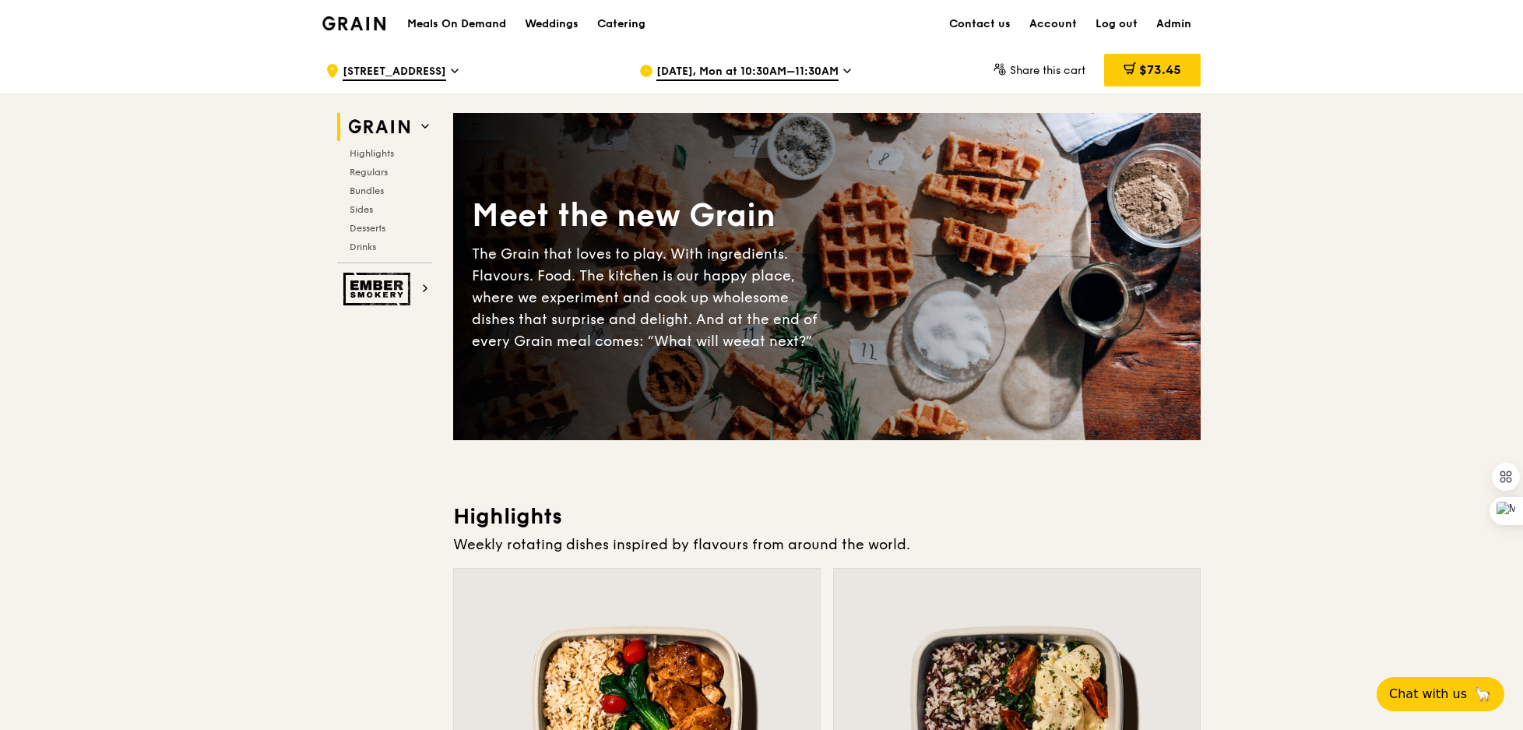
click at [721, 76] on span "Aug 25, Mon at 10:30AM–11:30AM" at bounding box center [747, 72] width 182 height 17
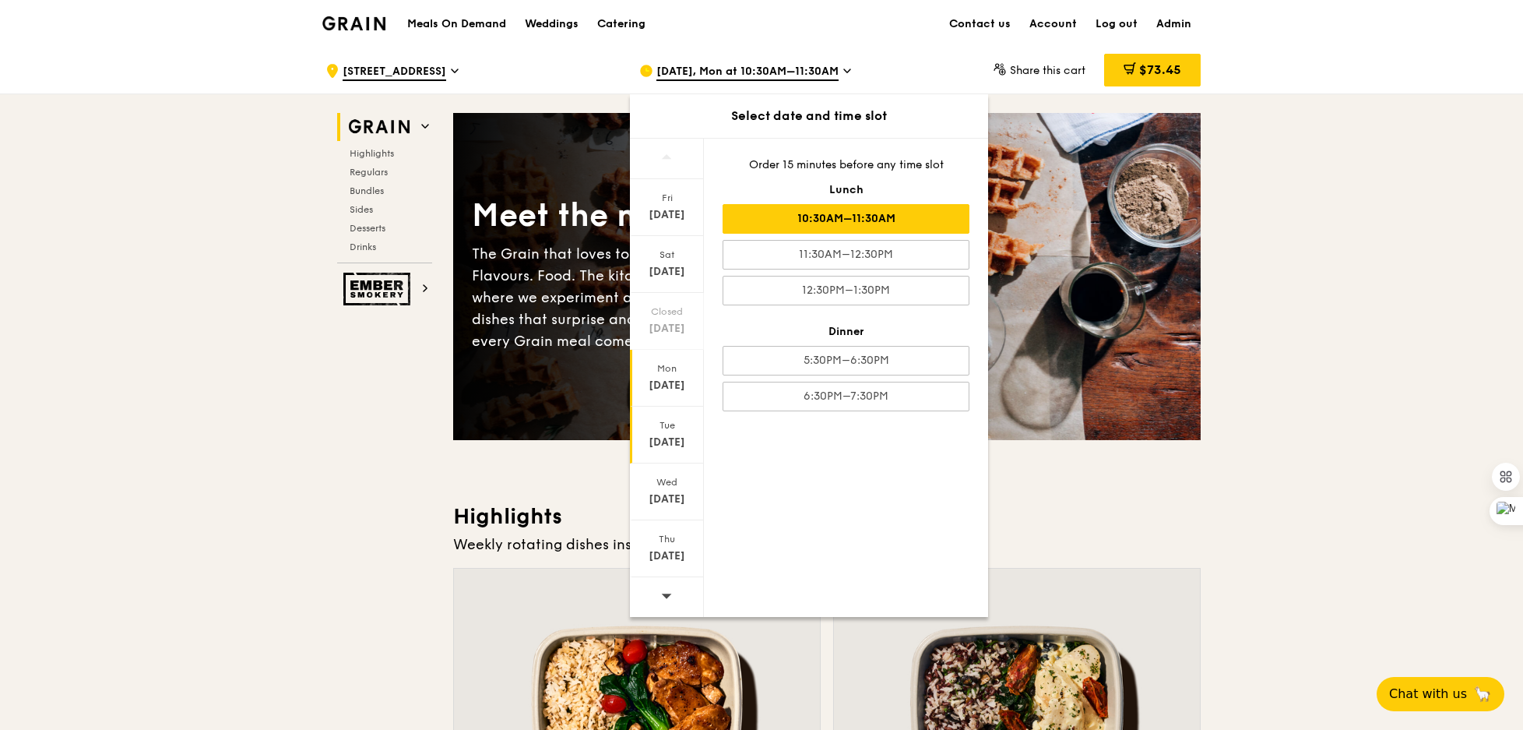
click at [669, 434] on div "Aug 26" at bounding box center [666, 442] width 69 height 16
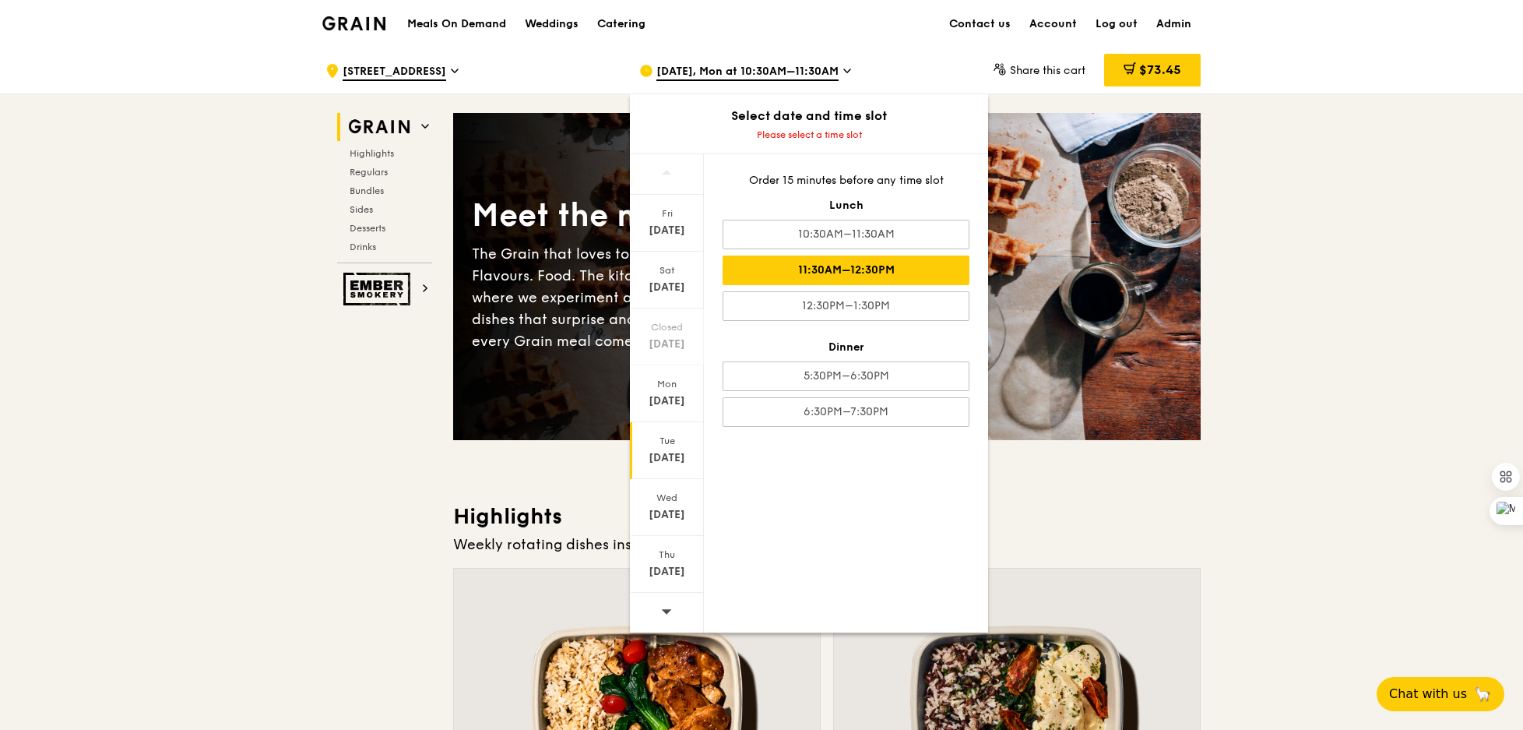
click at [899, 264] on div "11:30AM–12:30PM" at bounding box center [846, 270] width 247 height 30
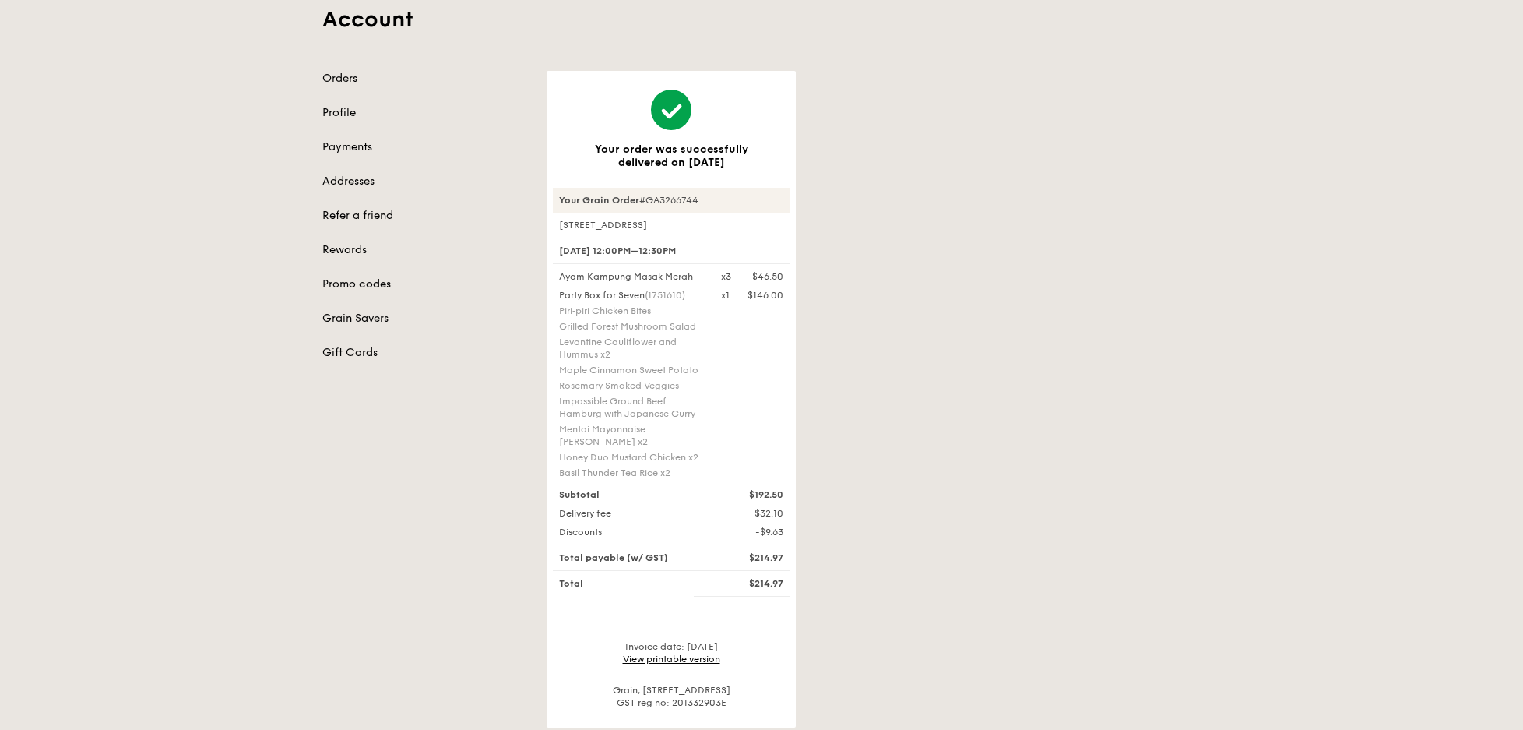
scroll to position [107, 0]
